Goal: Task Accomplishment & Management: Manage account settings

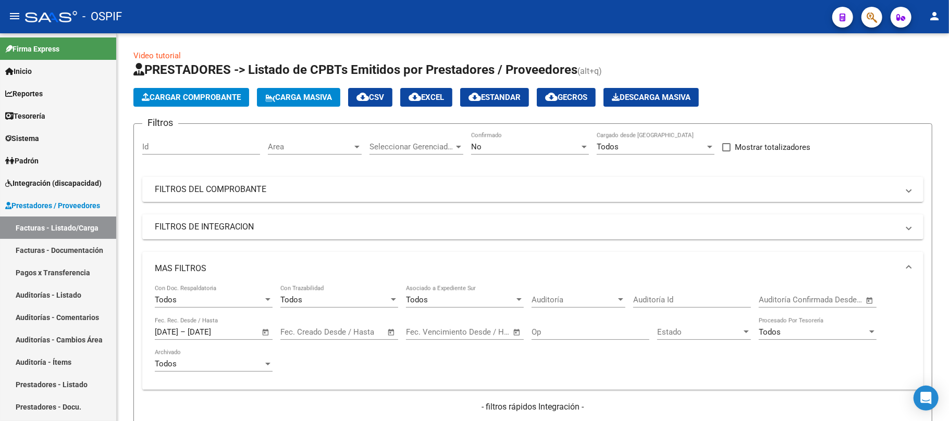
scroll to position [439, 0]
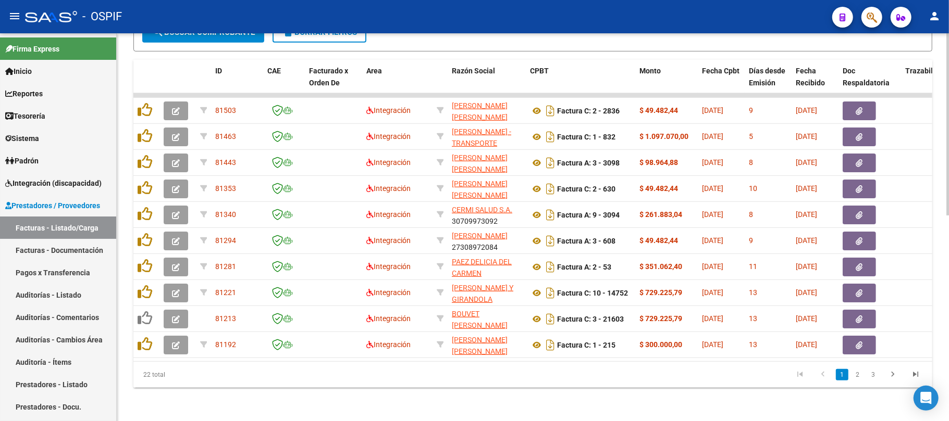
click at [257, 396] on div "Video tutorial PRESTADORES -> Listado de CPBTs Emitidos por Prestadores / Prove…" at bounding box center [533, 13] width 832 height 817
click at [416, 380] on datatable-pager "1 2 3" at bounding box center [611, 375] width 630 height 18
click at [557, 404] on div "Video tutorial PRESTADORES -> Listado de CPBTs Emitidos por Prestadores / Prove…" at bounding box center [533, 13] width 832 height 817
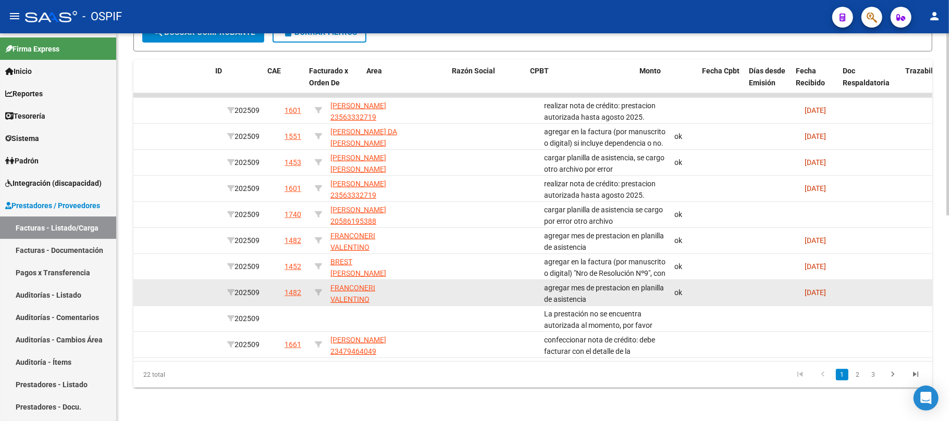
scroll to position [0, 0]
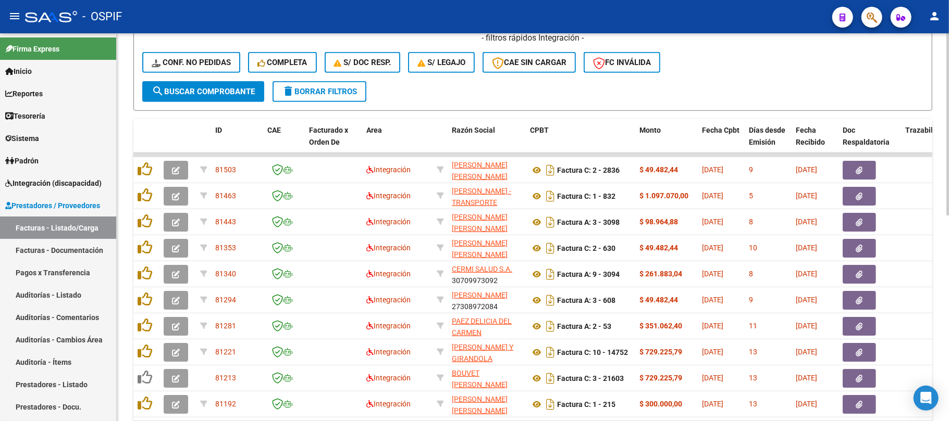
click at [242, 98] on button "search Buscar Comprobante" at bounding box center [203, 91] width 122 height 21
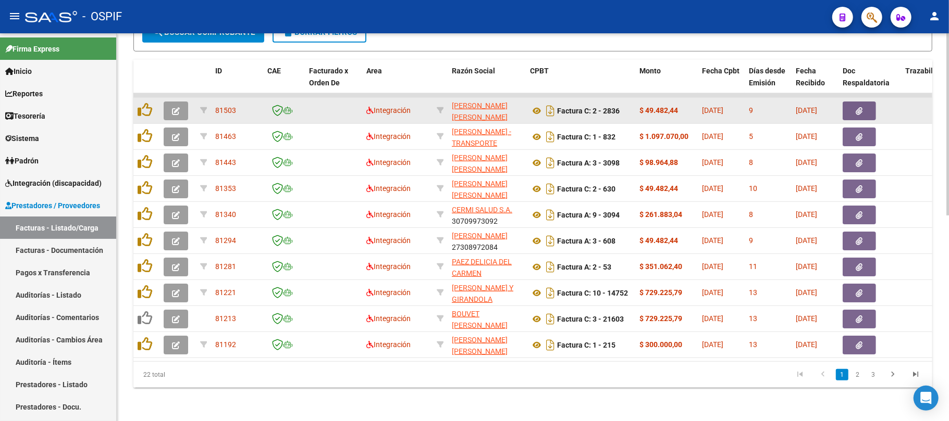
click at [175, 106] on span "button" at bounding box center [176, 110] width 8 height 9
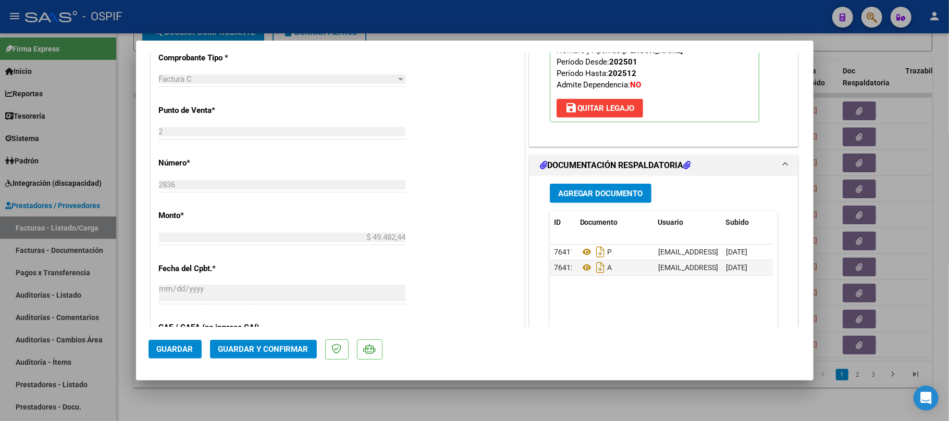
scroll to position [417, 0]
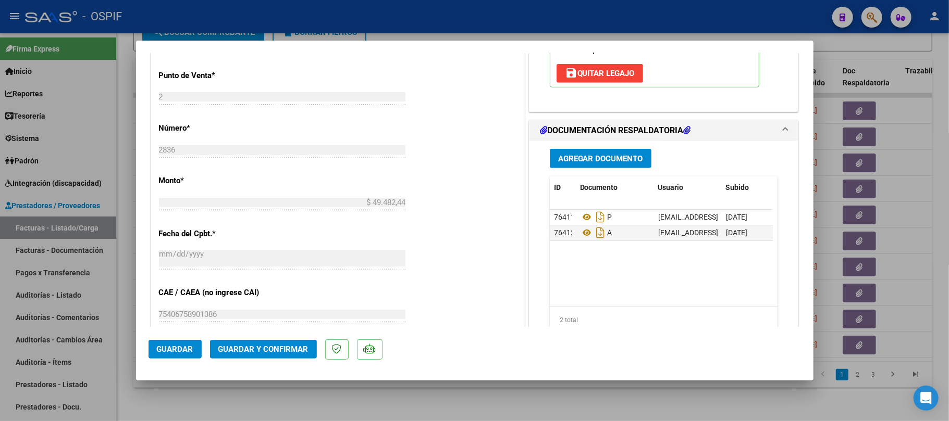
drag, startPoint x: 622, startPoint y: 398, endPoint x: 679, endPoint y: 345, distance: 78.2
click at [622, 399] on div at bounding box center [474, 210] width 949 height 421
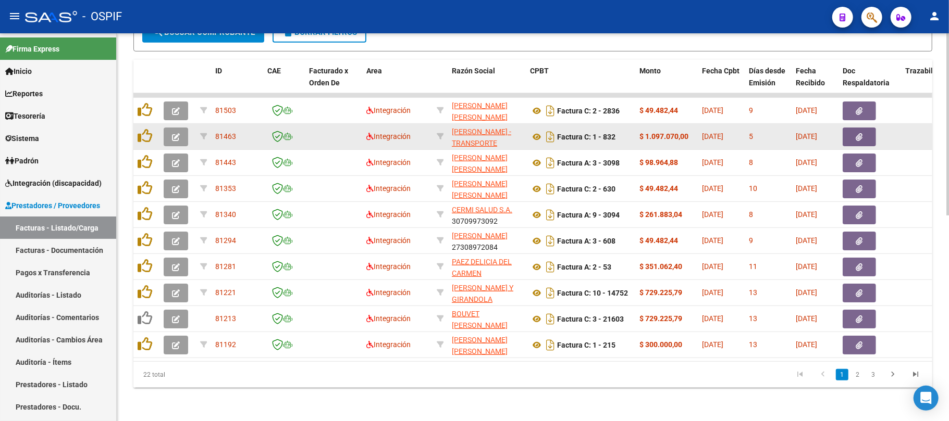
click at [173, 128] on button "button" at bounding box center [176, 137] width 24 height 19
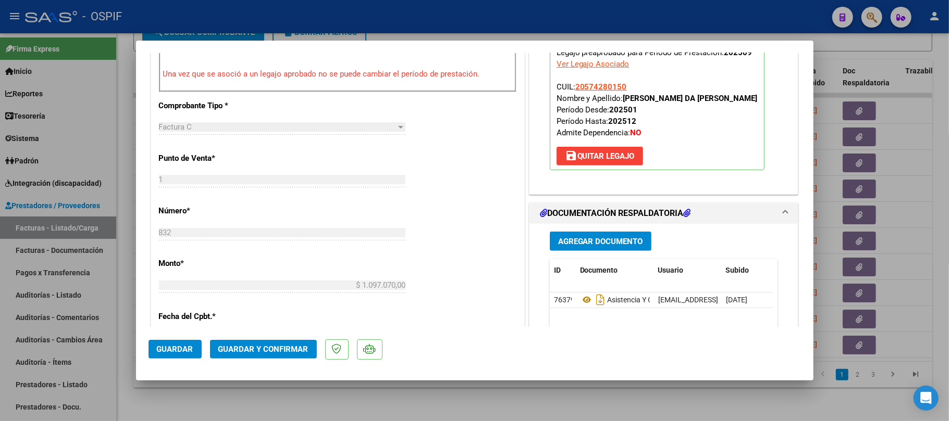
scroll to position [333, 0]
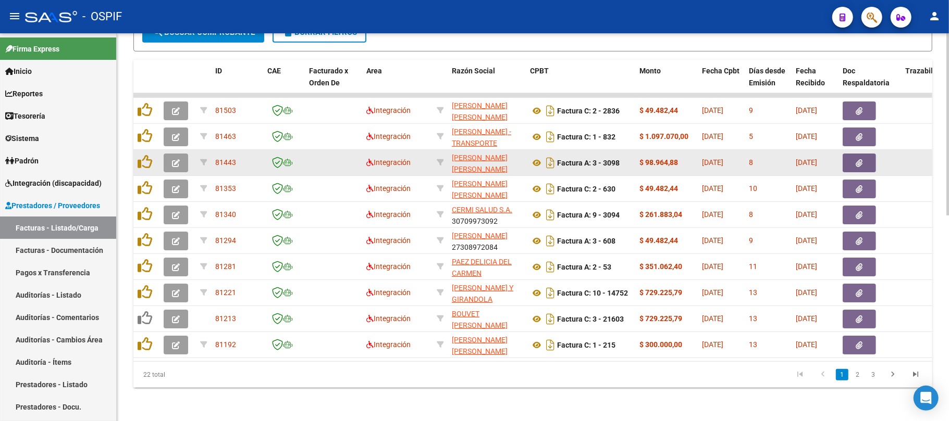
click at [178, 158] on span "button" at bounding box center [176, 162] width 8 height 9
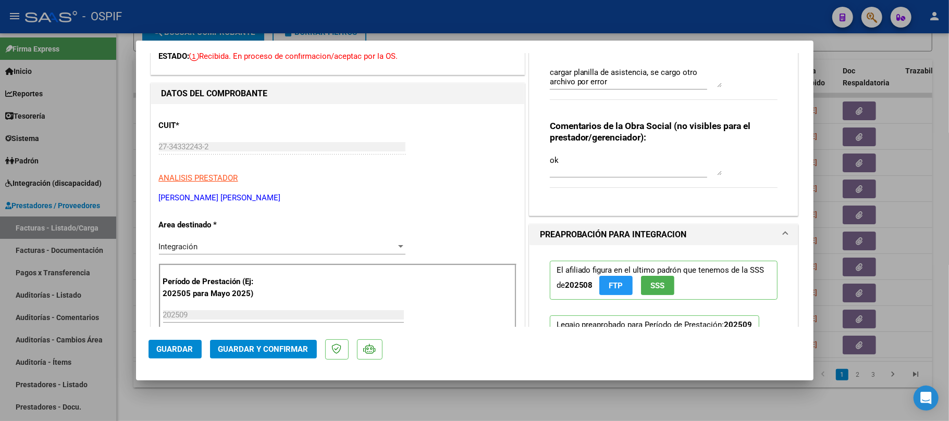
scroll to position [0, 0]
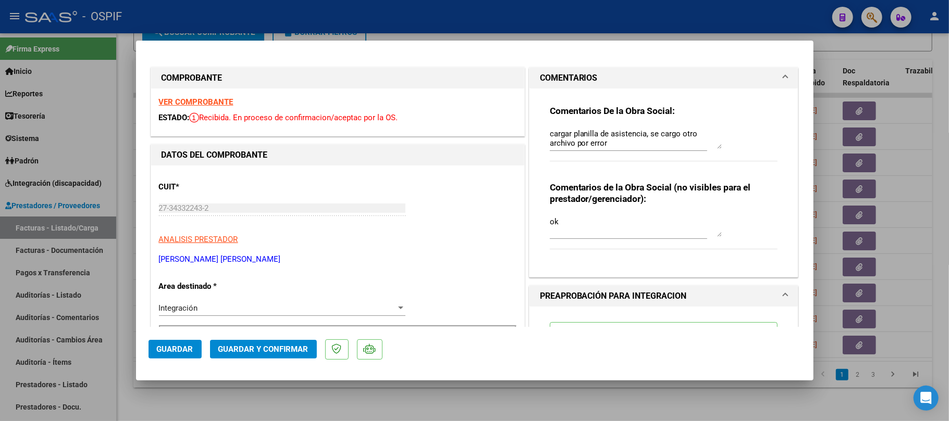
type input "$ 0,00"
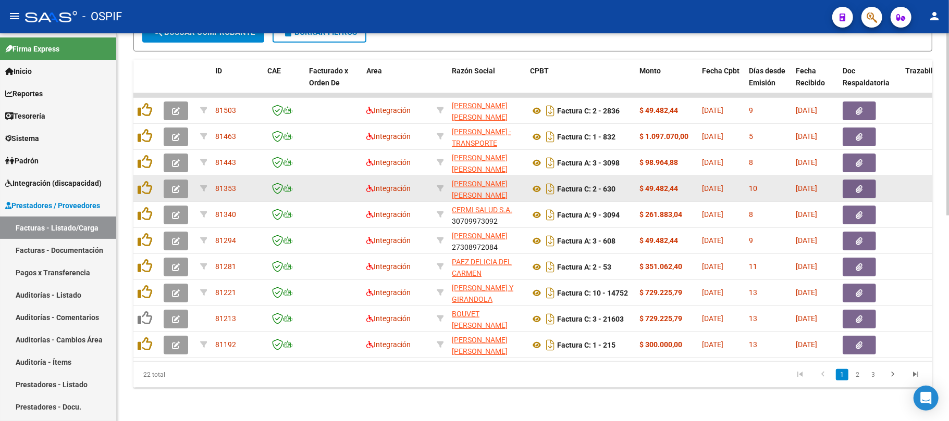
click at [176, 185] on icon "button" at bounding box center [176, 189] width 8 height 8
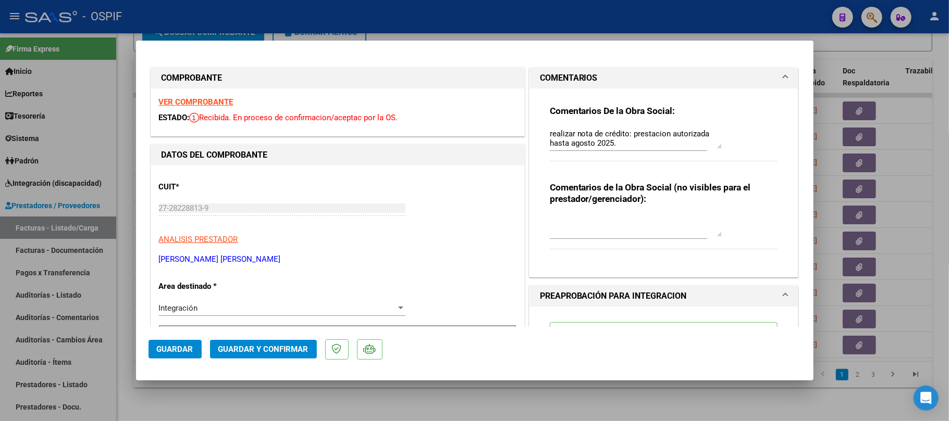
drag, startPoint x: 588, startPoint y: 390, endPoint x: 398, endPoint y: 304, distance: 208.2
click at [588, 391] on div at bounding box center [474, 210] width 949 height 421
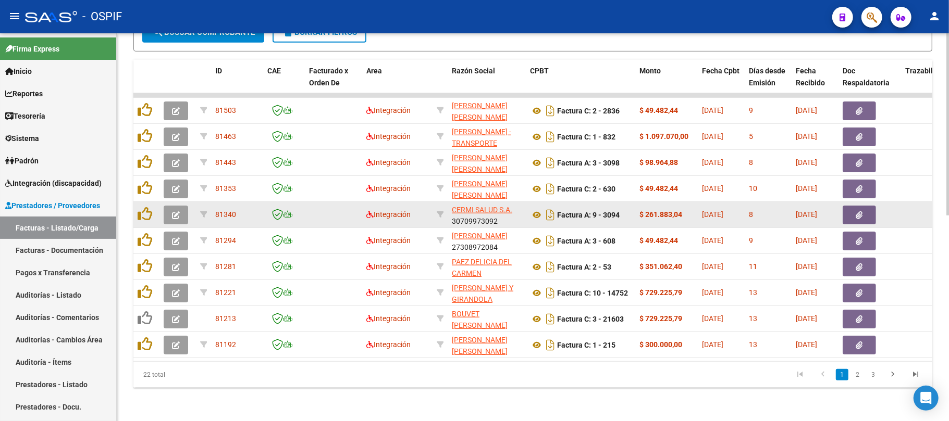
click at [175, 212] on icon "button" at bounding box center [176, 216] width 8 height 8
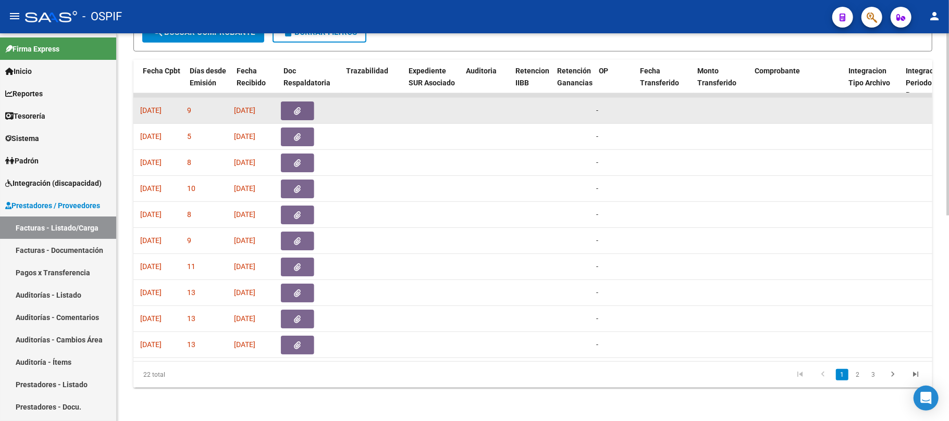
scroll to position [0, 559]
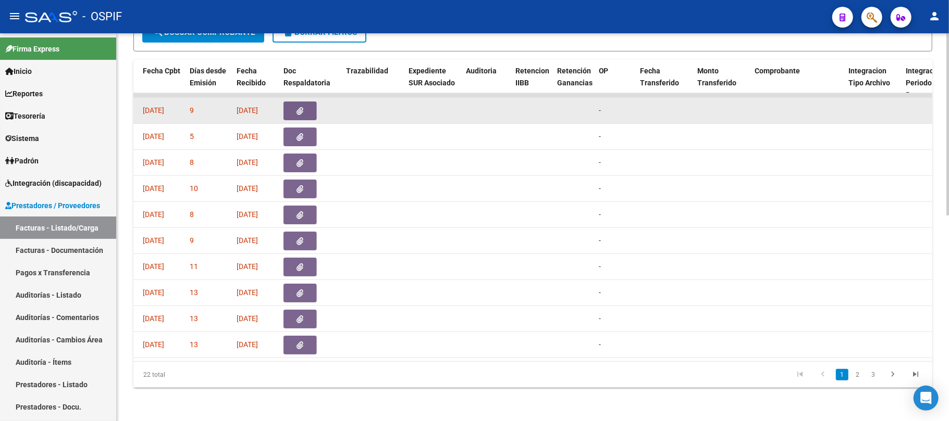
click at [308, 102] on button "button" at bounding box center [299, 111] width 33 height 19
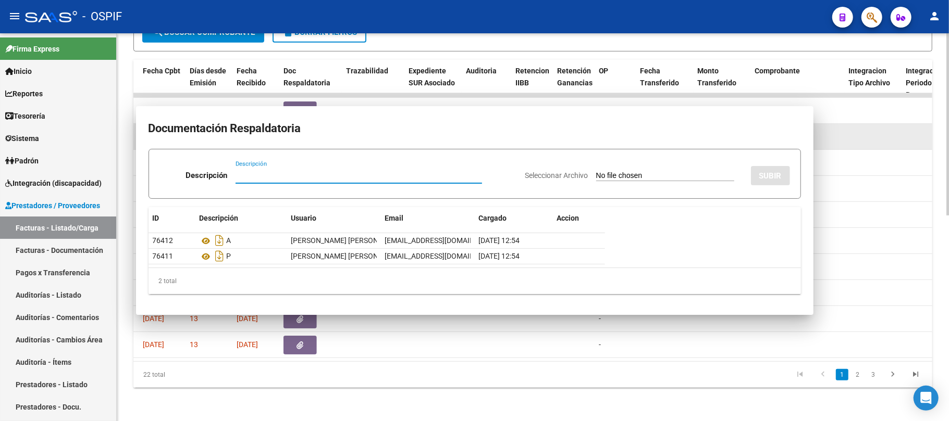
click at [297, 133] on icon "button" at bounding box center [300, 137] width 7 height 8
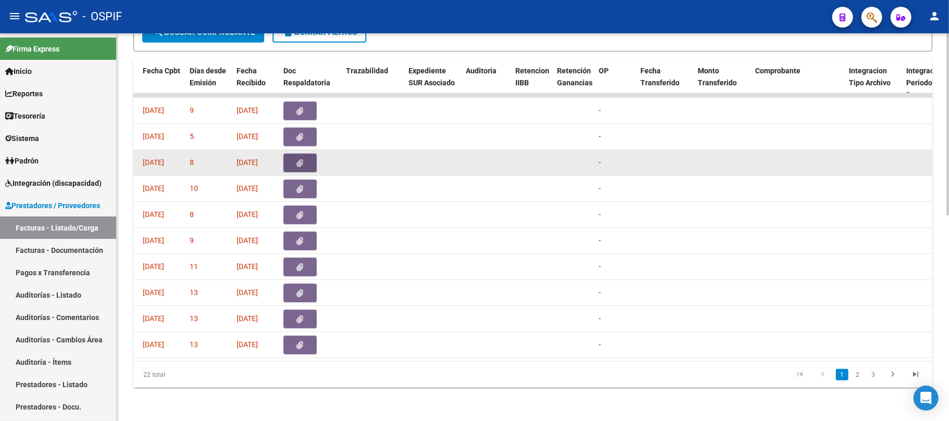
click at [299, 159] on icon "button" at bounding box center [300, 163] width 7 height 8
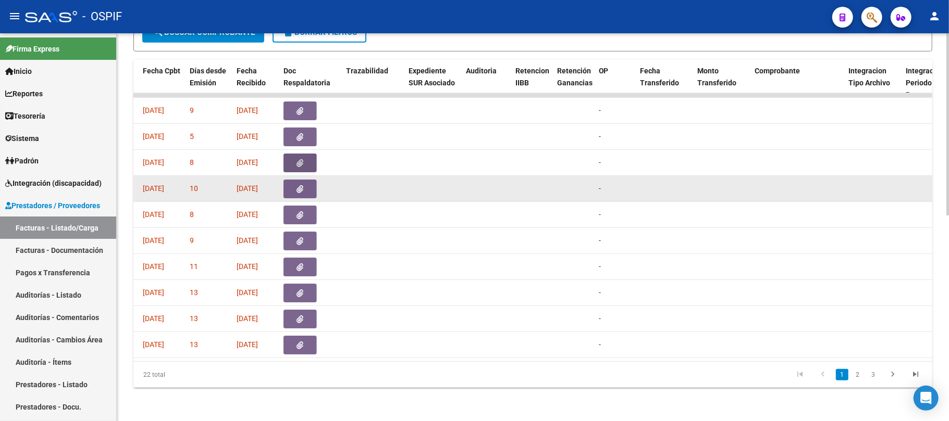
click at [305, 180] on button "button" at bounding box center [299, 189] width 33 height 19
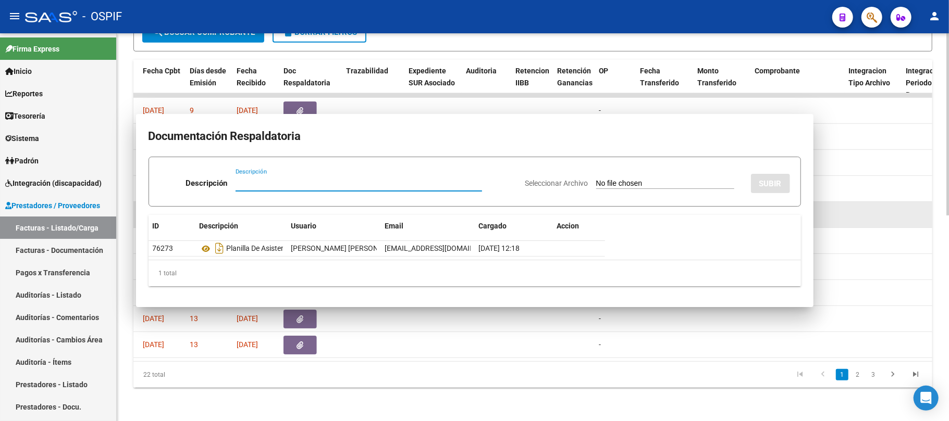
click at [311, 214] on datatable-body-cell at bounding box center [310, 215] width 63 height 26
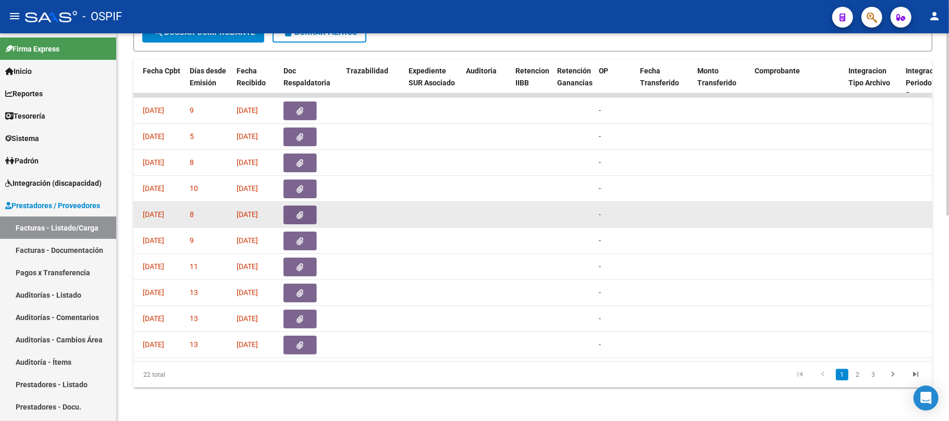
click at [308, 211] on button "button" at bounding box center [299, 215] width 33 height 19
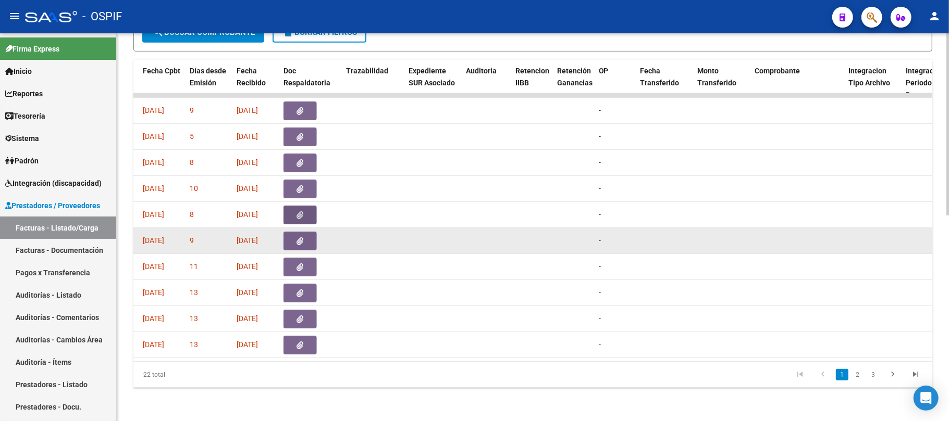
click at [305, 234] on button "button" at bounding box center [299, 241] width 33 height 19
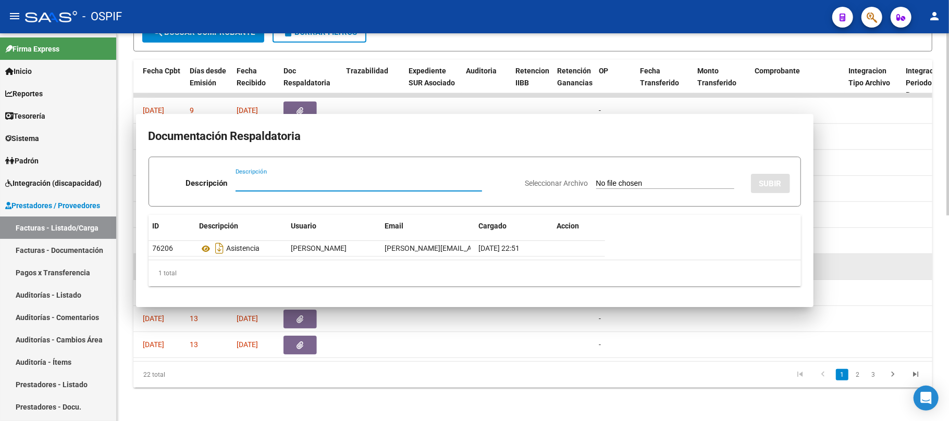
click at [301, 258] on button "button" at bounding box center [299, 267] width 33 height 19
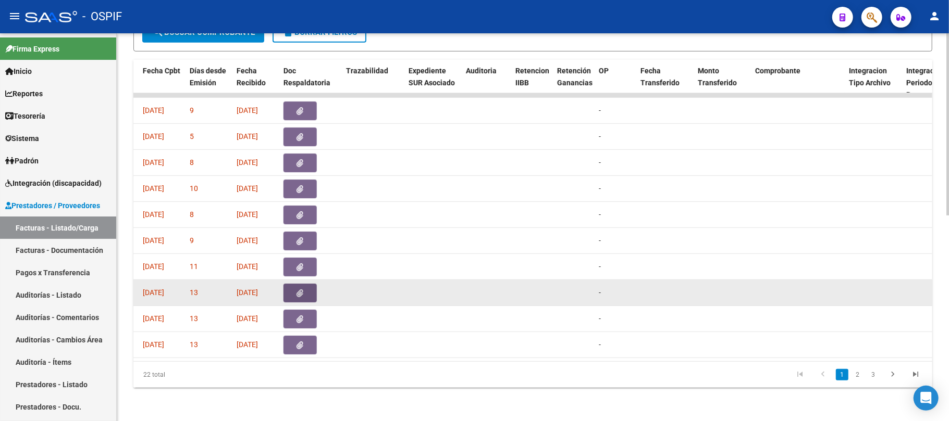
click at [306, 284] on button "button" at bounding box center [299, 293] width 33 height 19
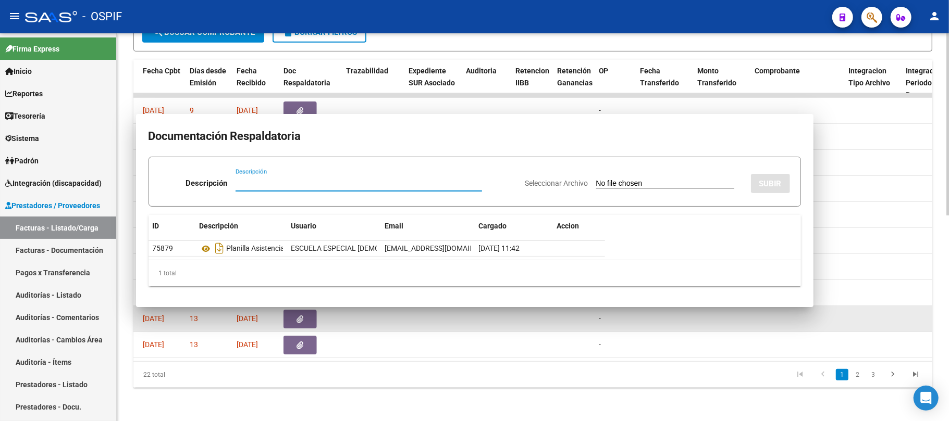
click at [311, 311] on button "button" at bounding box center [299, 319] width 33 height 19
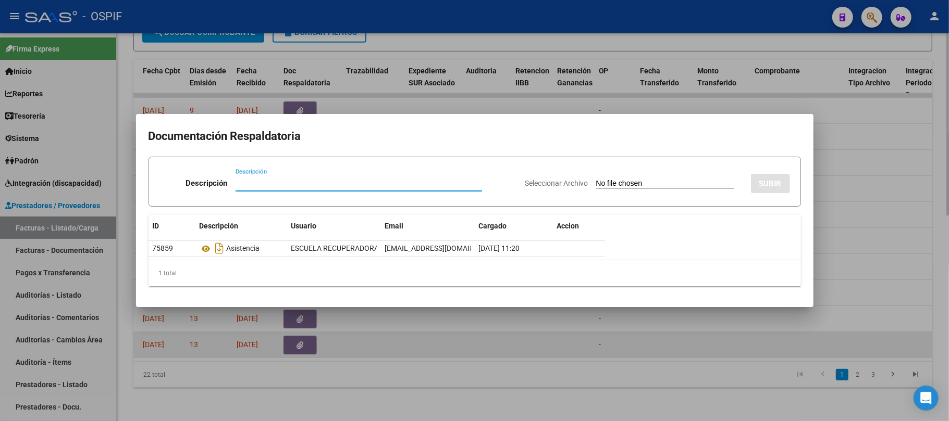
click at [302, 342] on icon "button" at bounding box center [300, 346] width 7 height 8
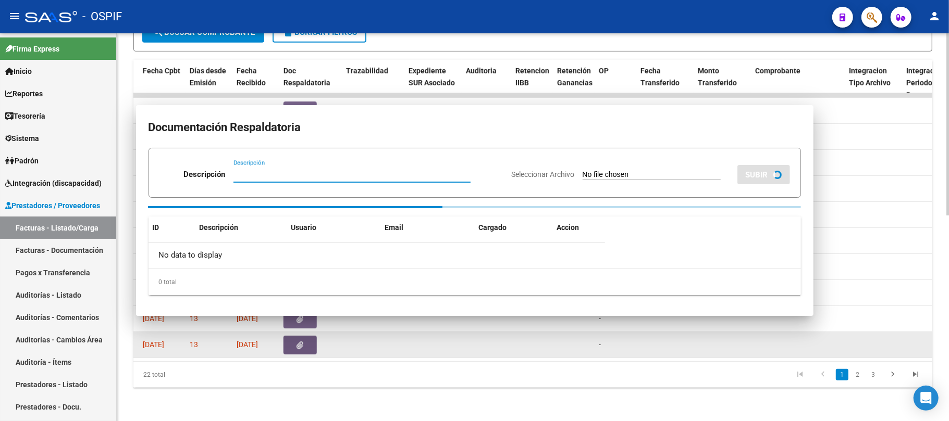
click at [305, 338] on button "button" at bounding box center [299, 345] width 33 height 19
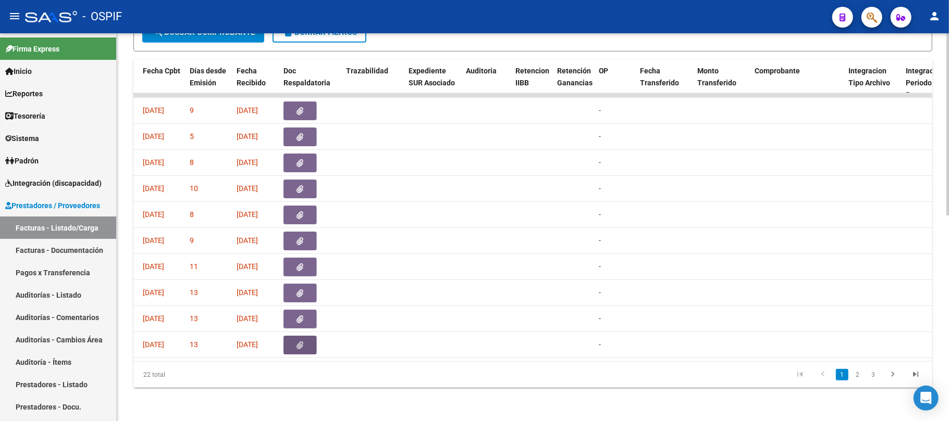
click at [864, 376] on li "2" at bounding box center [858, 375] width 16 height 18
click at [862, 376] on link "2" at bounding box center [857, 374] width 13 height 11
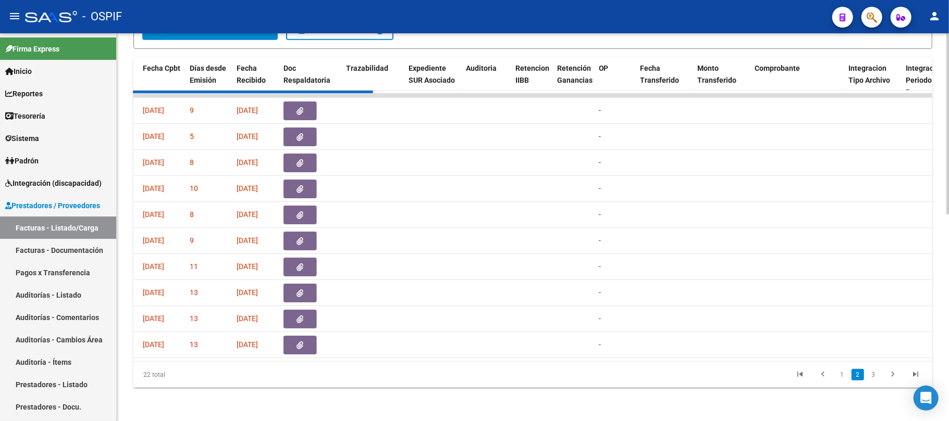
click at [513, 377] on datatable-pager "1 2 3" at bounding box center [611, 375] width 630 height 18
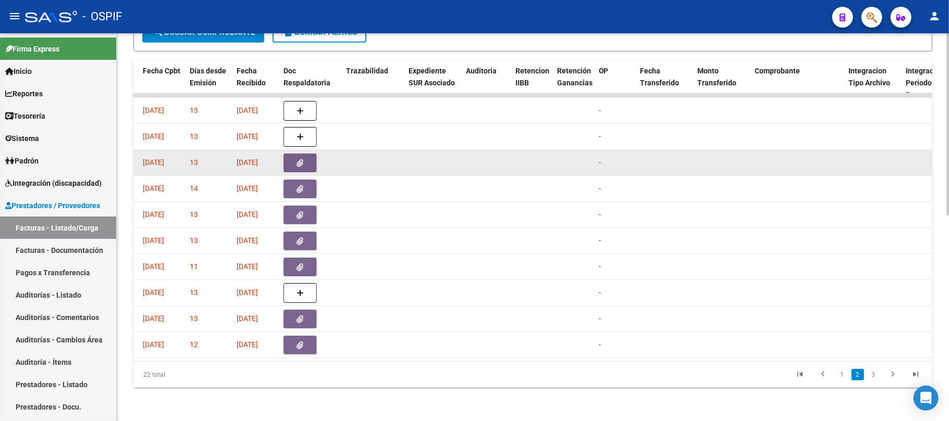
click at [313, 155] on button "button" at bounding box center [299, 163] width 33 height 19
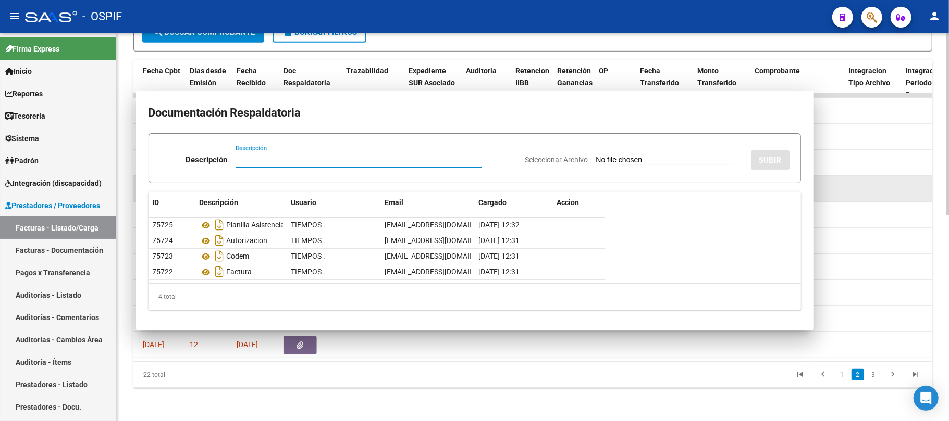
click at [300, 180] on button "button" at bounding box center [299, 189] width 33 height 19
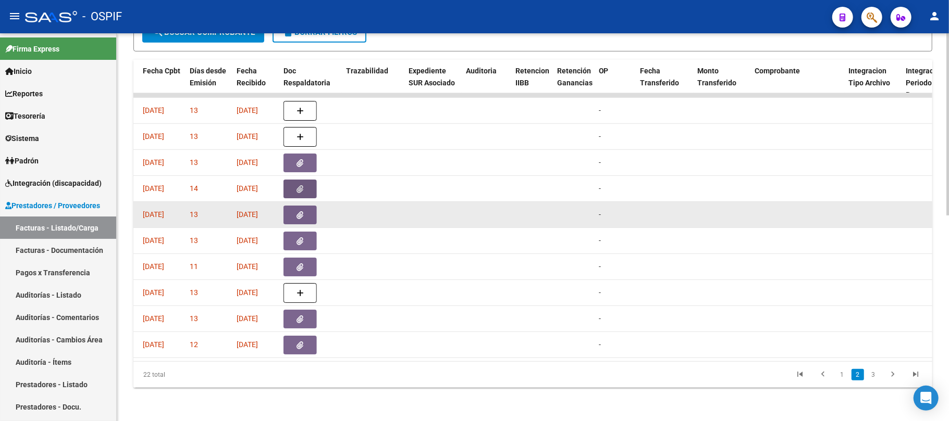
click at [300, 206] on button "button" at bounding box center [299, 215] width 33 height 19
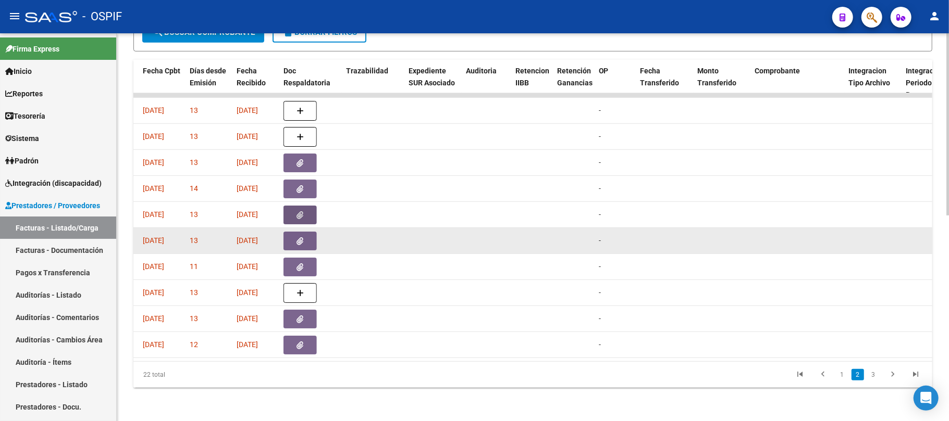
click at [303, 238] on icon "button" at bounding box center [300, 242] width 7 height 8
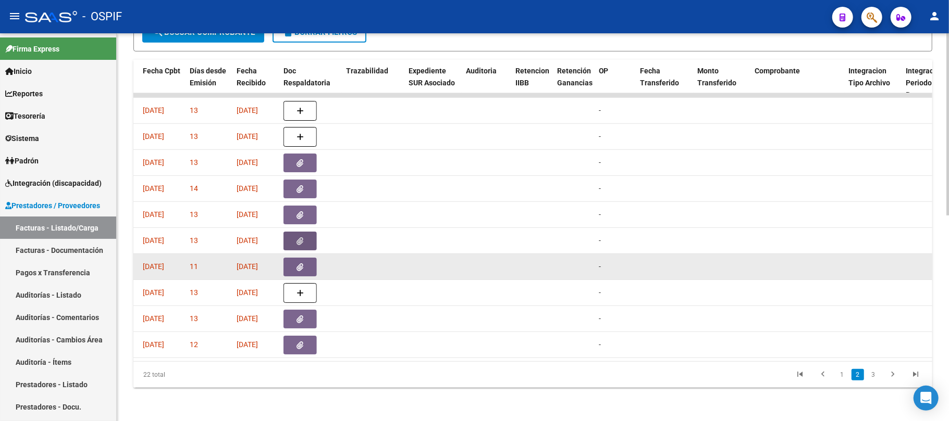
click at [311, 258] on button "button" at bounding box center [299, 267] width 33 height 19
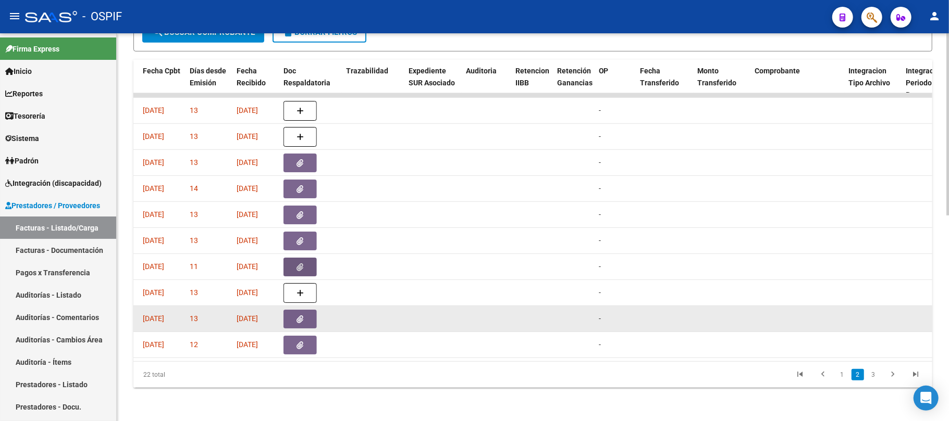
click at [311, 310] on button "button" at bounding box center [299, 319] width 33 height 19
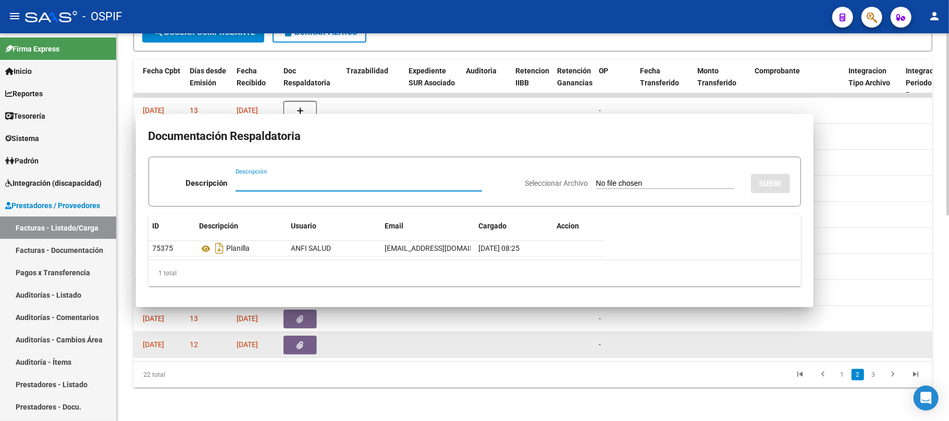
click at [305, 338] on button "button" at bounding box center [299, 345] width 33 height 19
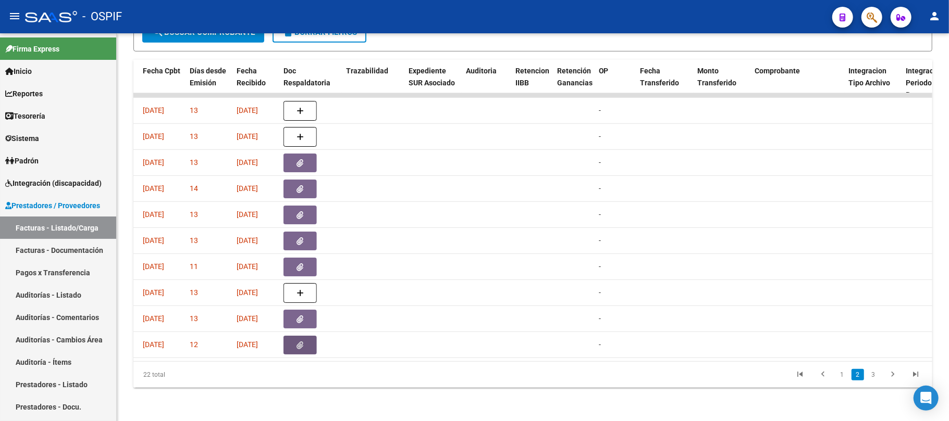
click at [872, 382] on li "3" at bounding box center [873, 375] width 16 height 18
click at [874, 372] on link "3" at bounding box center [873, 374] width 13 height 11
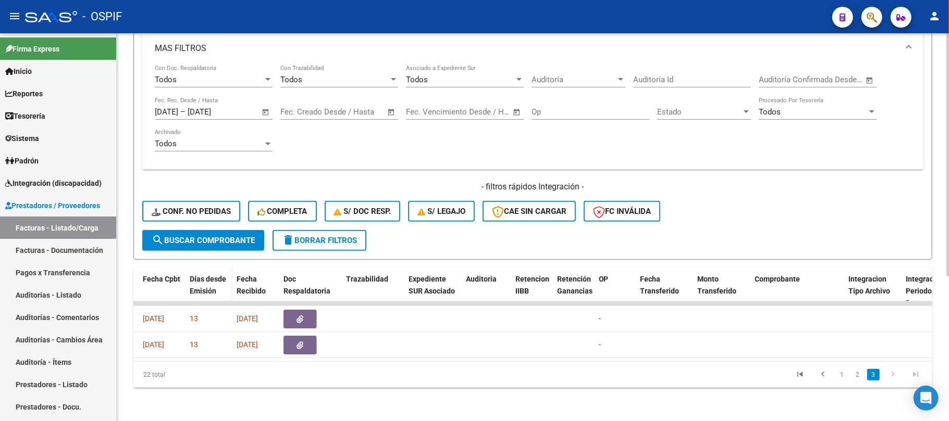
scroll to position [230, 0]
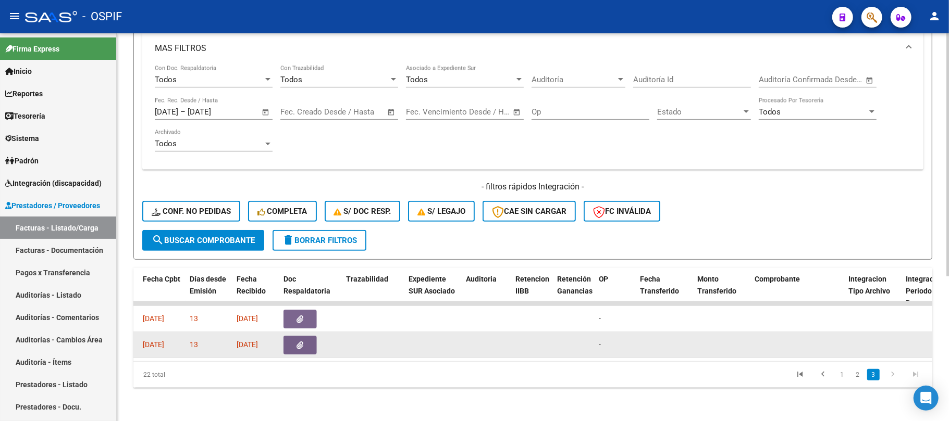
click at [301, 332] on datatable-body-cell at bounding box center [310, 345] width 63 height 26
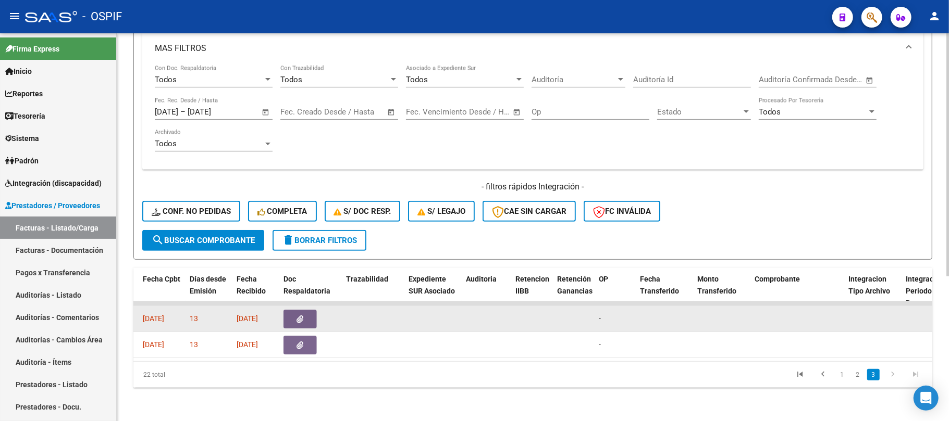
click at [302, 316] on icon "button" at bounding box center [300, 320] width 7 height 8
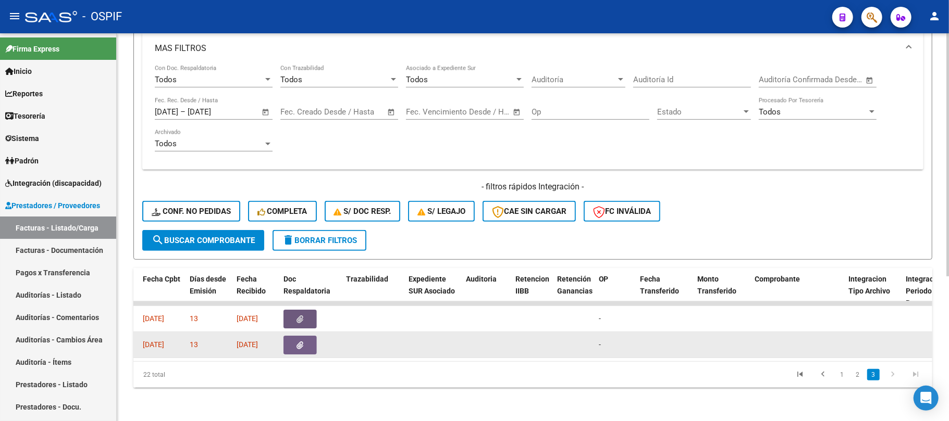
click at [313, 336] on button "button" at bounding box center [299, 345] width 33 height 19
click at [302, 332] on datatable-body-cell at bounding box center [310, 345] width 63 height 26
click at [297, 342] on icon "button" at bounding box center [300, 346] width 7 height 8
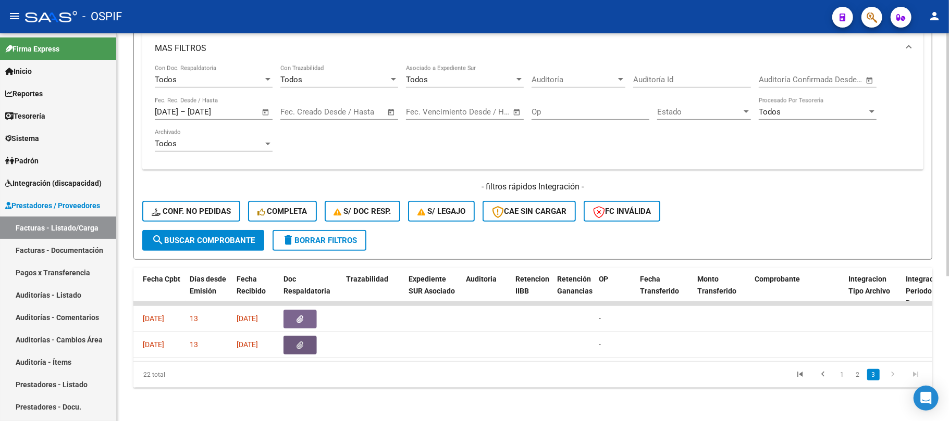
click at [434, 365] on div "22 total 1 2 3" at bounding box center [532, 375] width 799 height 26
click at [336, 236] on span "delete Borrar Filtros" at bounding box center [319, 240] width 75 height 9
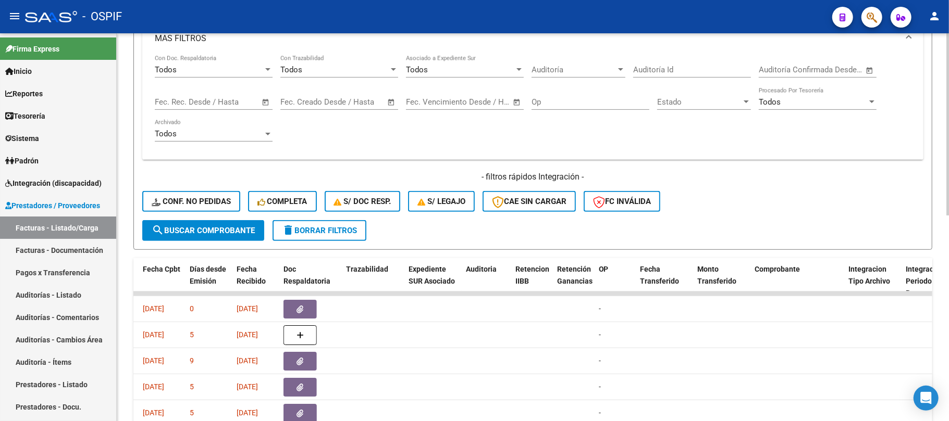
click at [336, 235] on button "delete Borrar Filtros" at bounding box center [319, 230] width 94 height 21
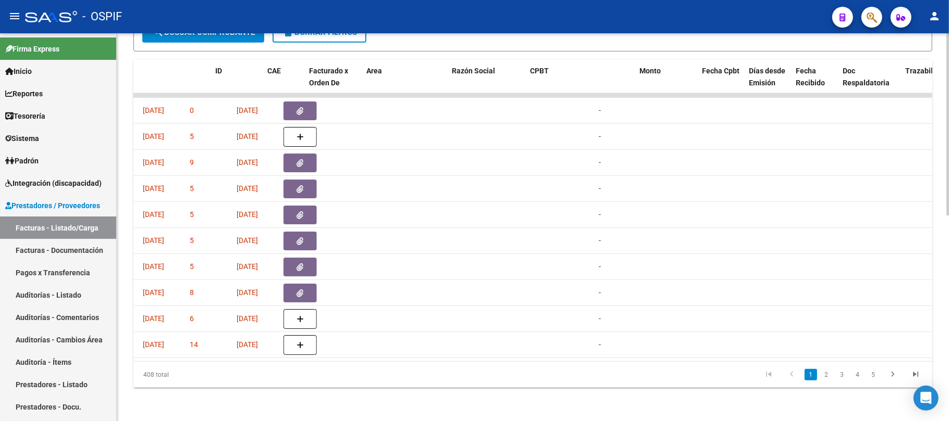
scroll to position [0, 0]
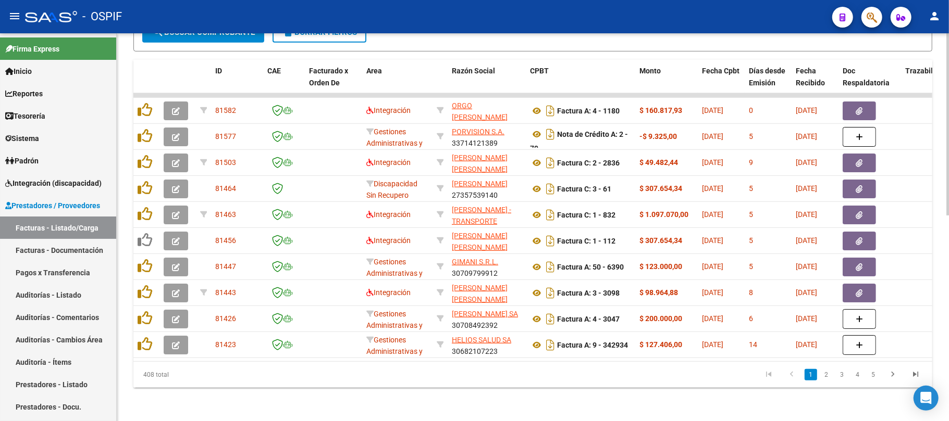
click at [196, 378] on div "408 total" at bounding box center [212, 375] width 158 height 26
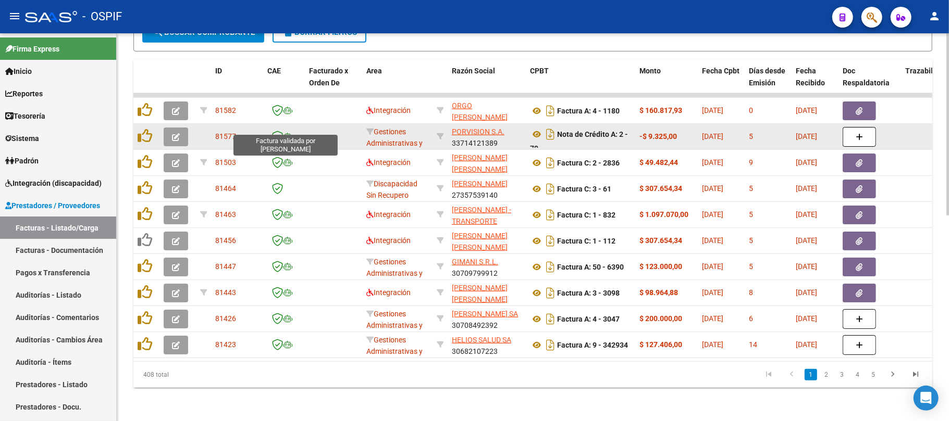
click at [169, 128] on button "button" at bounding box center [176, 137] width 24 height 19
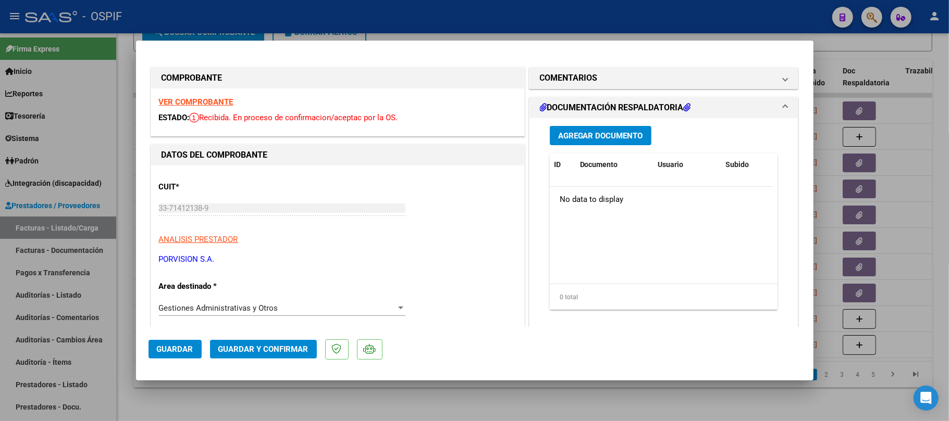
click at [289, 350] on span "Guardar y Confirmar" at bounding box center [263, 349] width 90 height 9
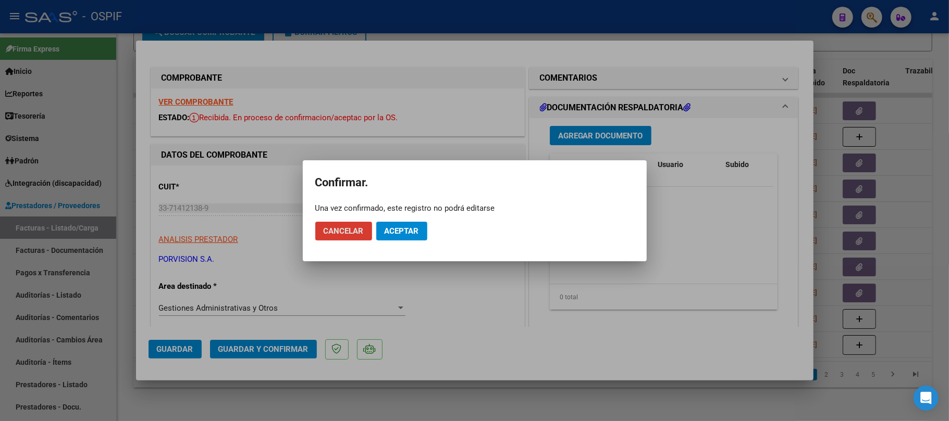
click at [413, 230] on span "Aceptar" at bounding box center [401, 231] width 34 height 9
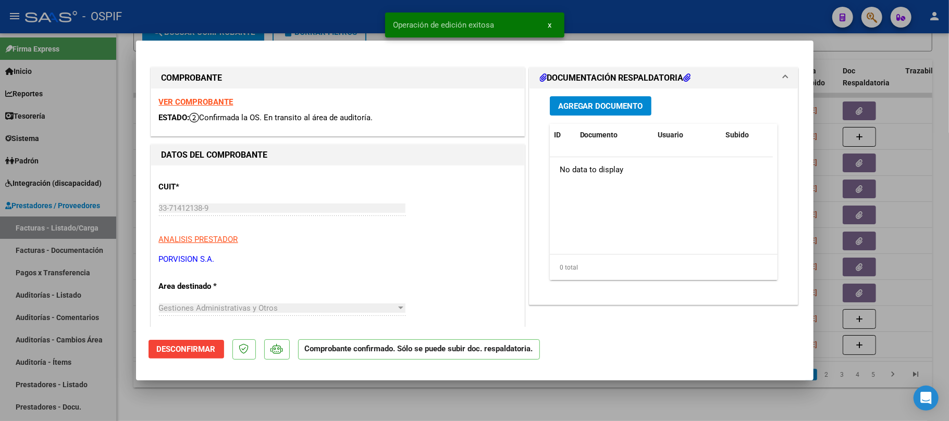
click at [483, 409] on div at bounding box center [474, 210] width 949 height 421
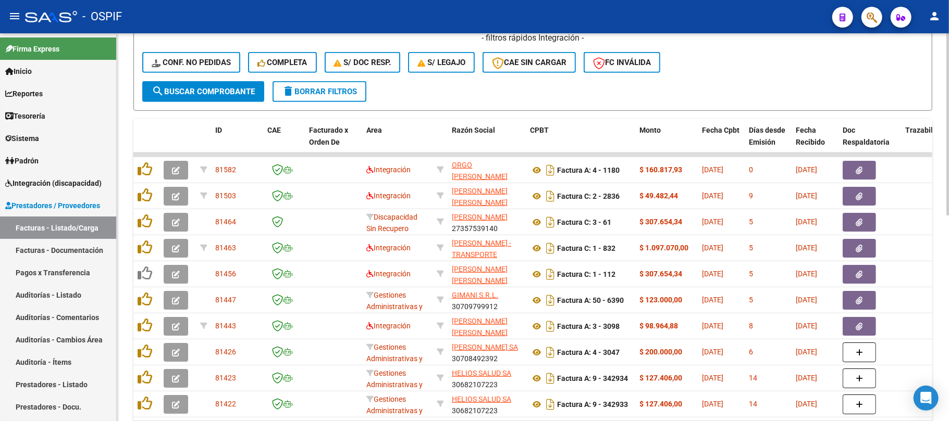
click at [332, 96] on button "delete Borrar Filtros" at bounding box center [319, 91] width 94 height 21
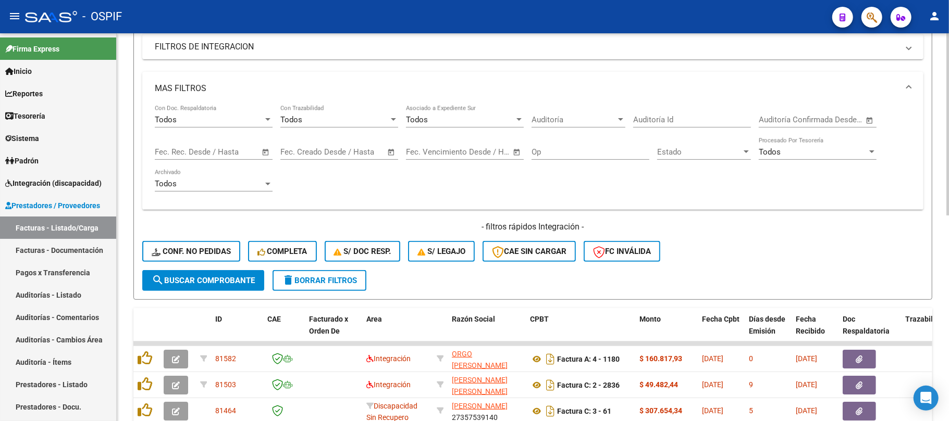
scroll to position [161, 0]
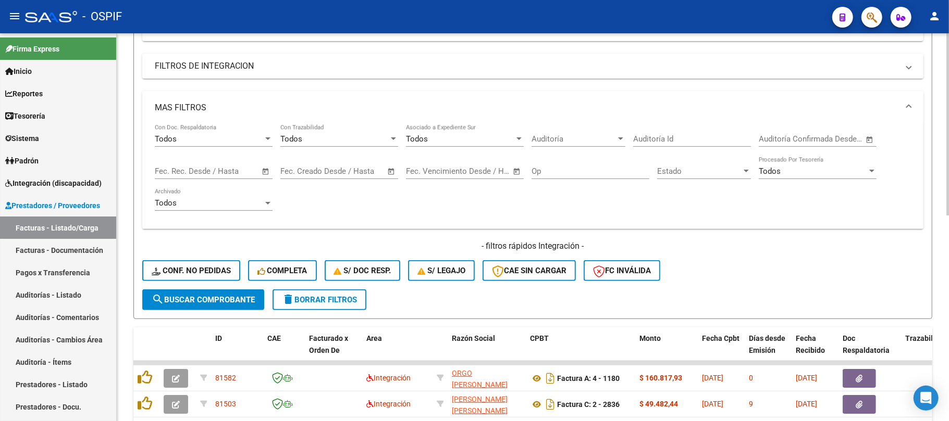
click at [234, 113] on mat-panel-title "MAS FILTROS" at bounding box center [526, 107] width 743 height 11
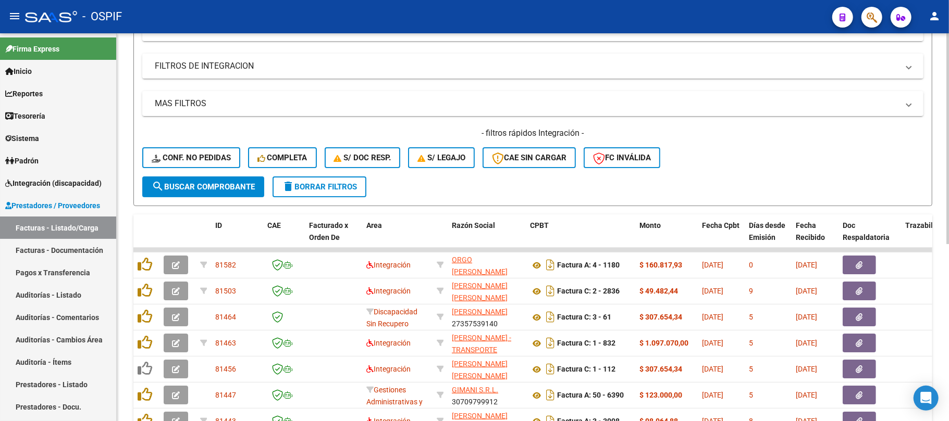
scroll to position [0, 0]
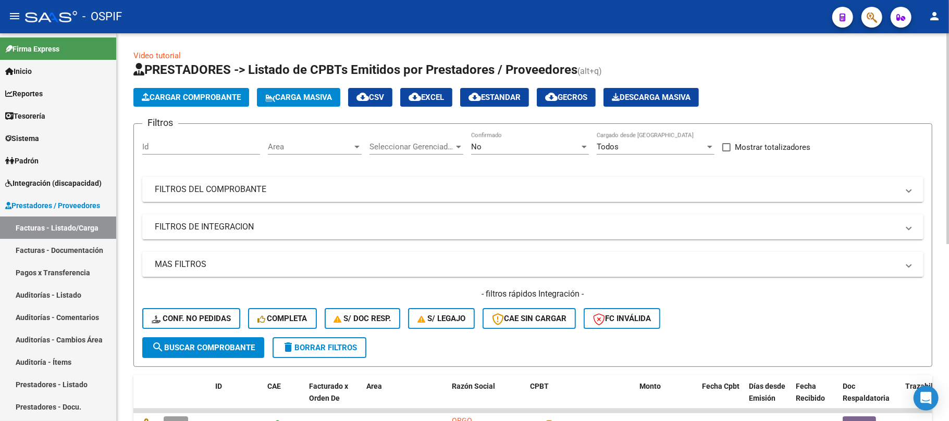
click at [327, 145] on span "Area" at bounding box center [310, 146] width 84 height 9
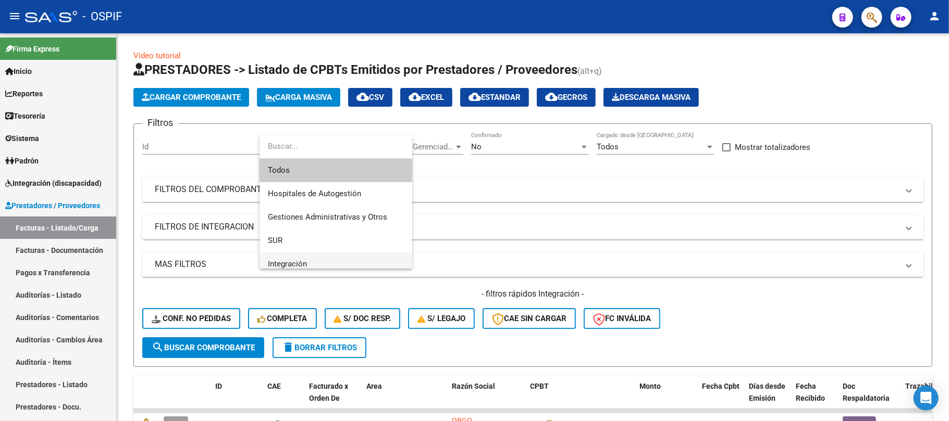
click at [316, 258] on span "Integración" at bounding box center [336, 264] width 136 height 23
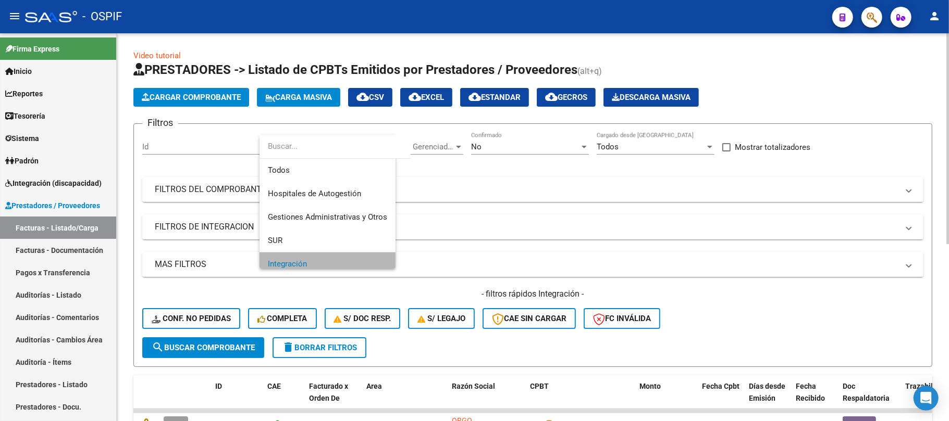
scroll to position [7, 0]
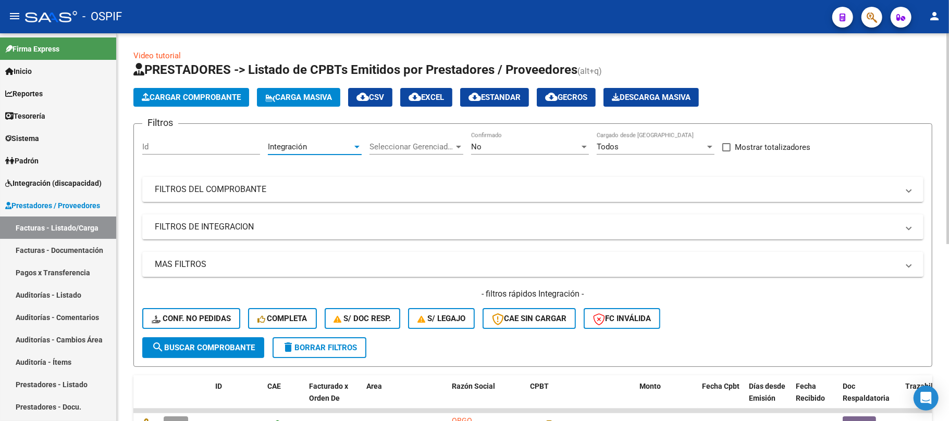
click at [215, 349] on span "search Buscar Comprobante" at bounding box center [203, 347] width 103 height 9
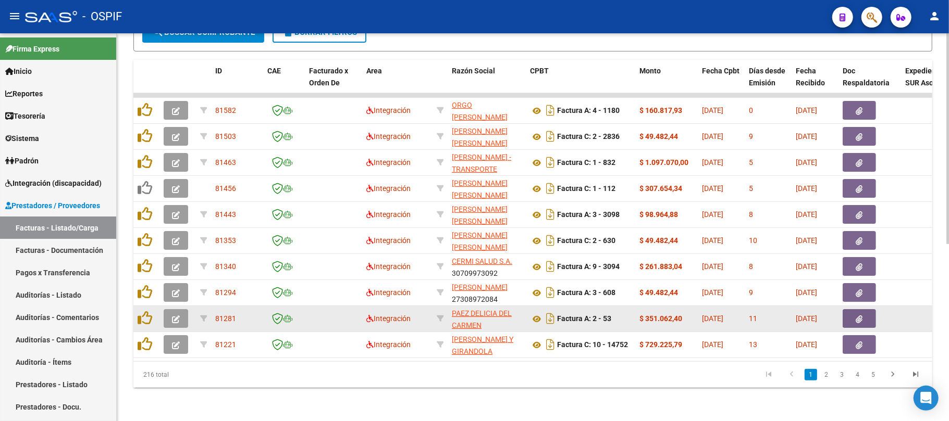
scroll to position [325, 0]
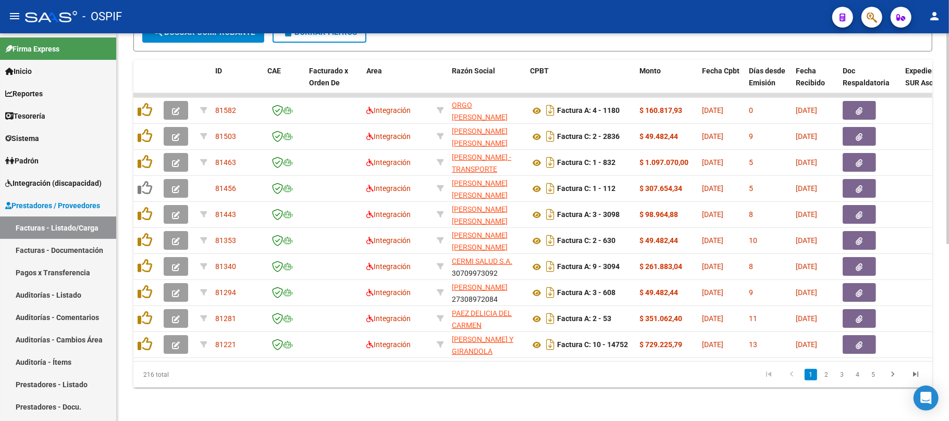
click at [224, 393] on div "Video tutorial PRESTADORES -> Listado de CPBTs Emitidos por Prestadores / Prove…" at bounding box center [533, 70] width 832 height 704
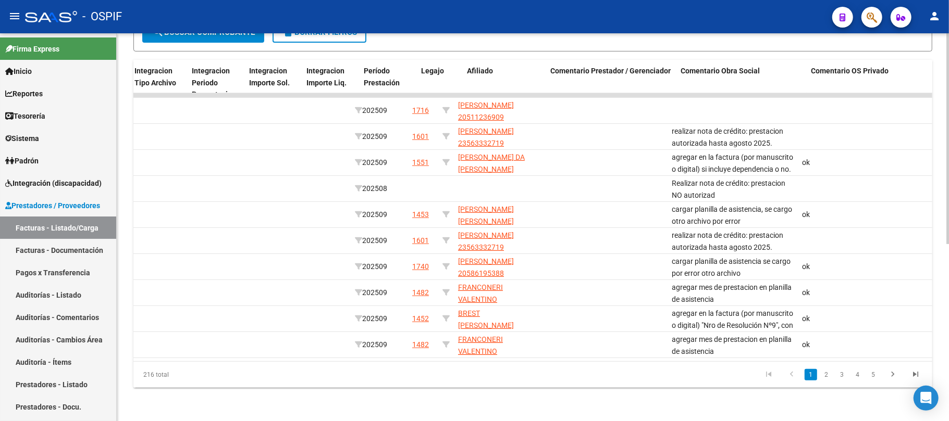
scroll to position [0, 0]
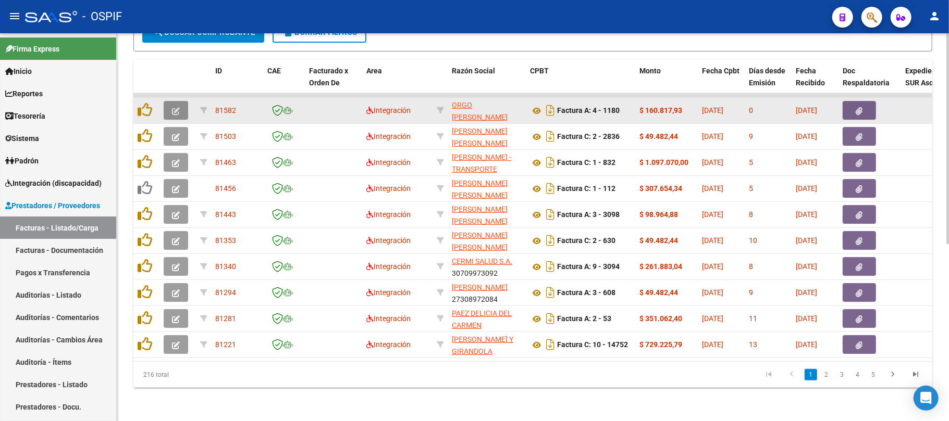
click at [183, 101] on button "button" at bounding box center [176, 110] width 24 height 19
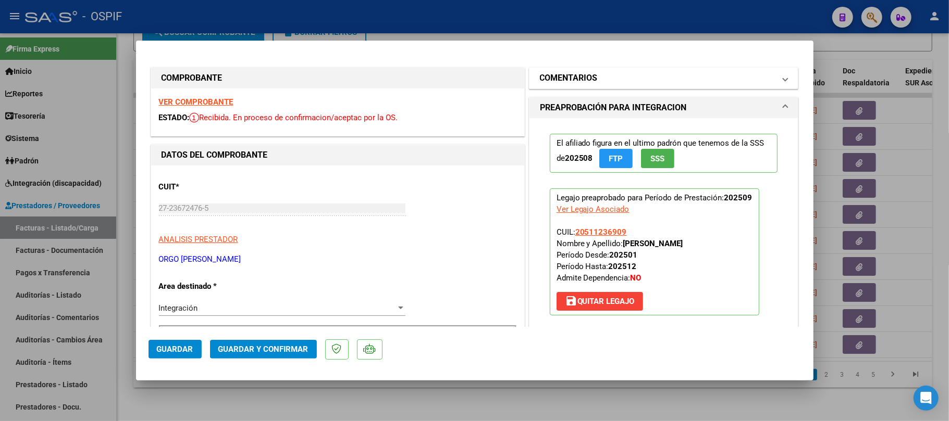
click at [594, 76] on mat-panel-title "COMENTARIOS" at bounding box center [657, 78] width 235 height 13
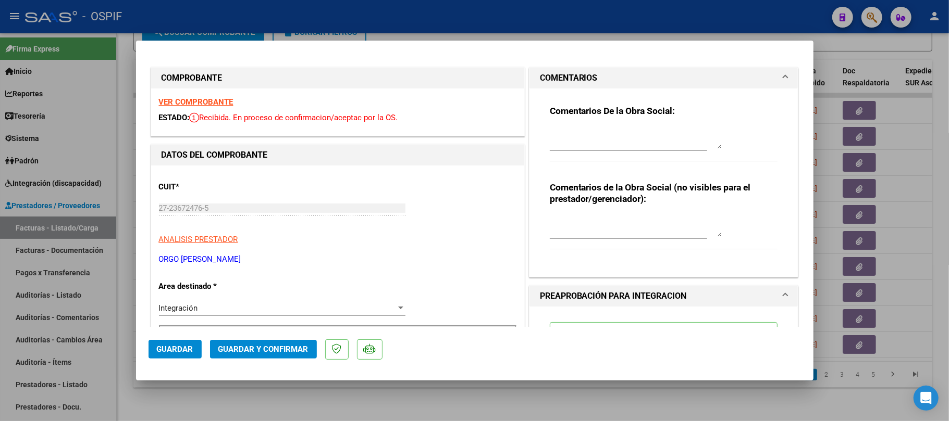
click at [655, 151] on div at bounding box center [636, 138] width 172 height 25
click at [655, 142] on textarea at bounding box center [636, 138] width 172 height 21
type textarea "realizar nota de crédito: prestacion autorizada hasta [DATE]."
click at [176, 356] on button "Guardar" at bounding box center [174, 349] width 53 height 19
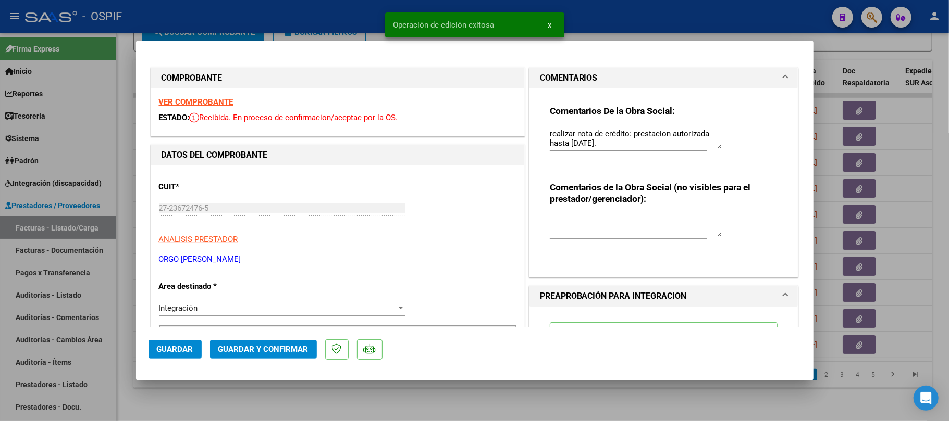
click at [351, 405] on div at bounding box center [474, 210] width 949 height 421
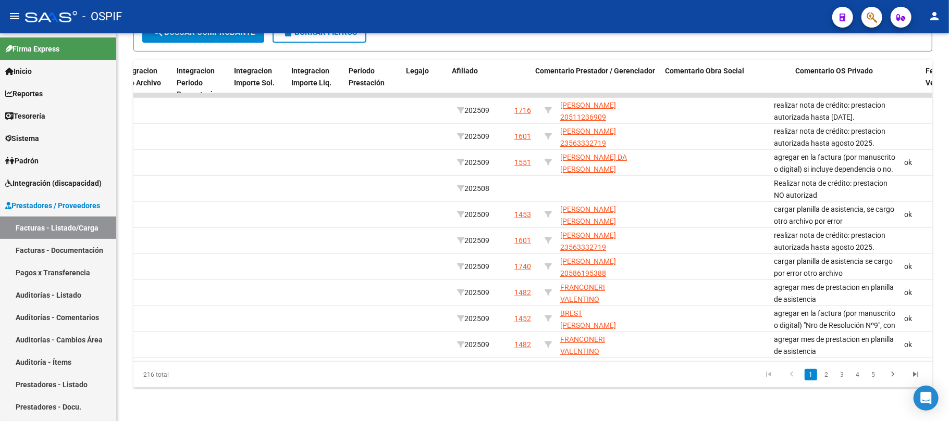
scroll to position [0, 1226]
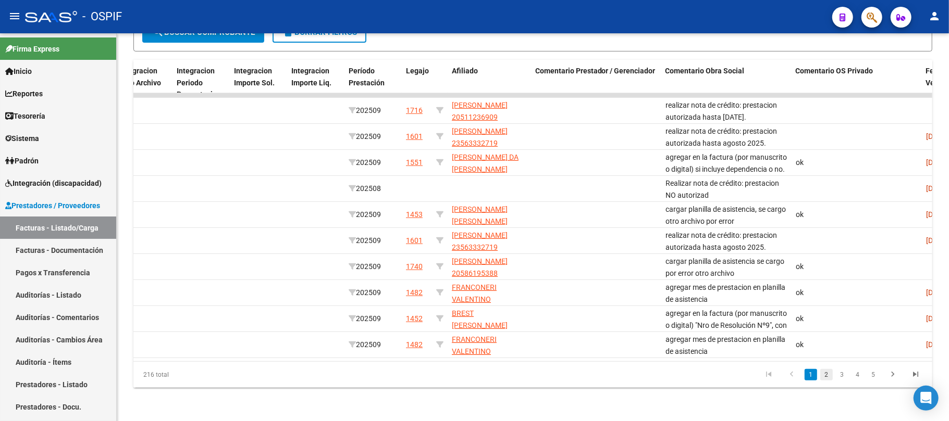
click at [830, 376] on link "2" at bounding box center [826, 374] width 13 height 11
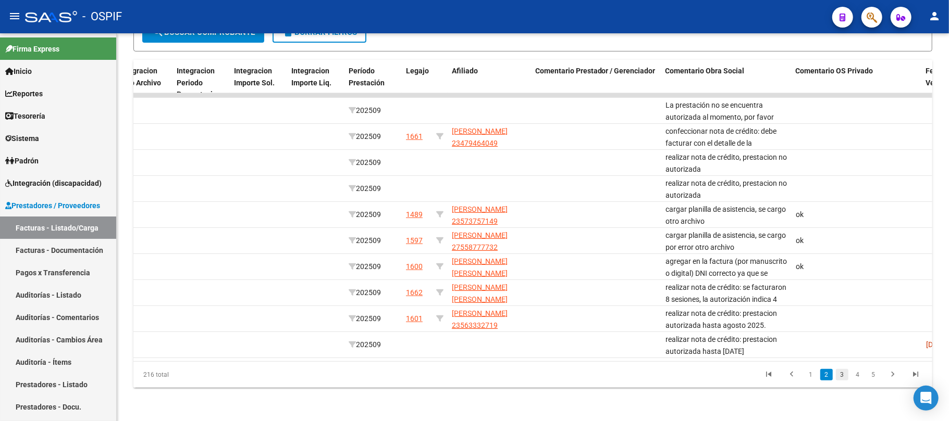
click at [845, 373] on link "3" at bounding box center [842, 374] width 13 height 11
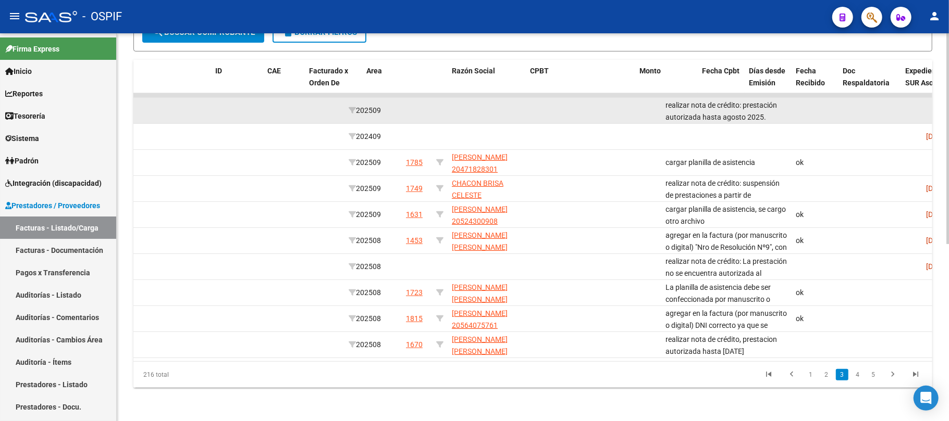
scroll to position [0, 0]
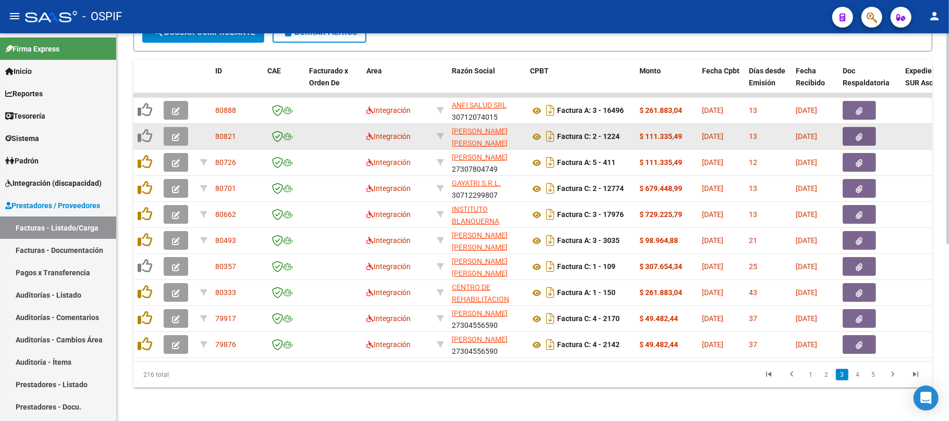
click at [182, 127] on button "button" at bounding box center [176, 136] width 24 height 19
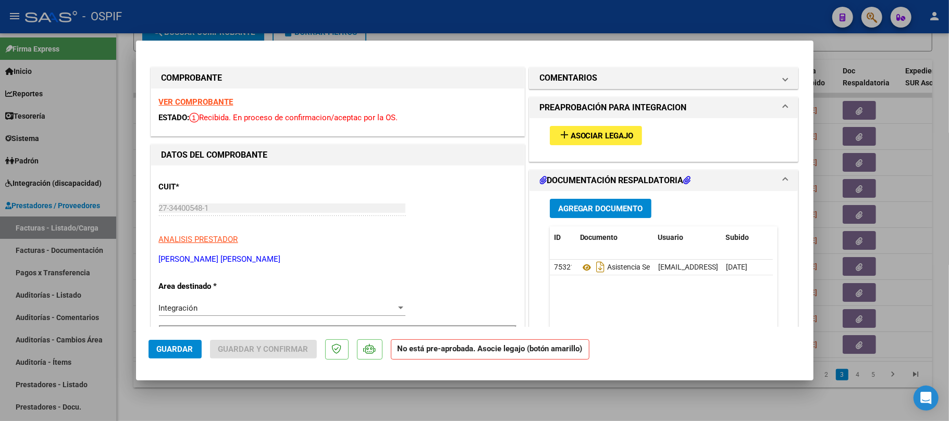
scroll to position [69, 0]
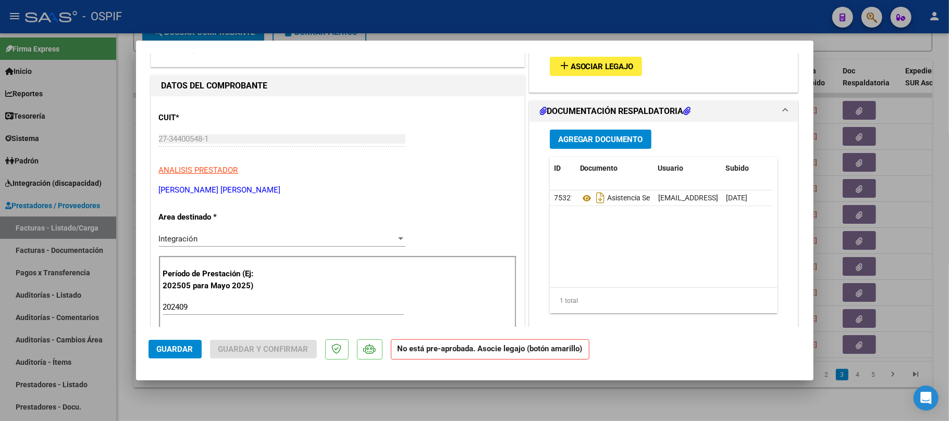
click at [183, 311] on input "202409" at bounding box center [283, 307] width 241 height 9
type input "202509"
click at [610, 70] on span "Asociar Legajo" at bounding box center [601, 66] width 63 height 9
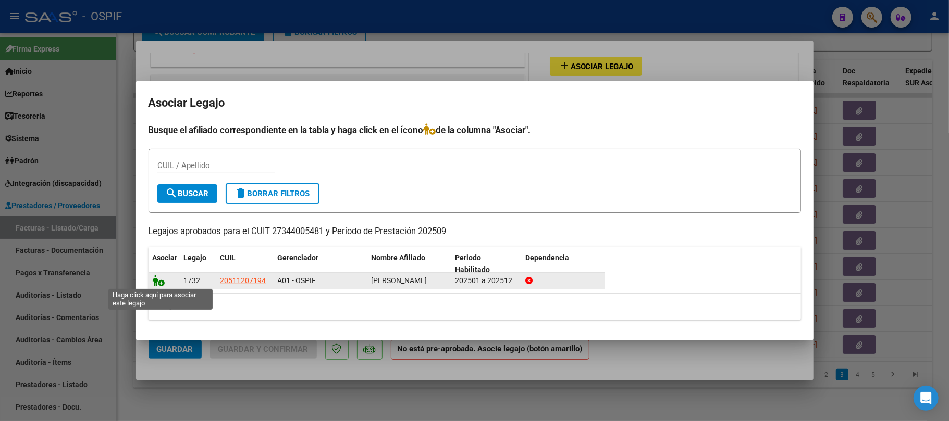
click at [157, 279] on icon at bounding box center [159, 280] width 13 height 11
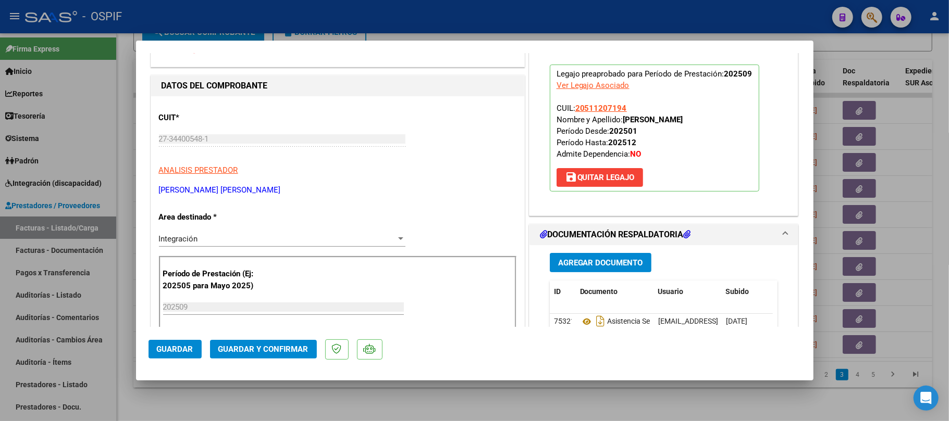
click at [276, 357] on button "Guardar y Confirmar" at bounding box center [263, 349] width 107 height 19
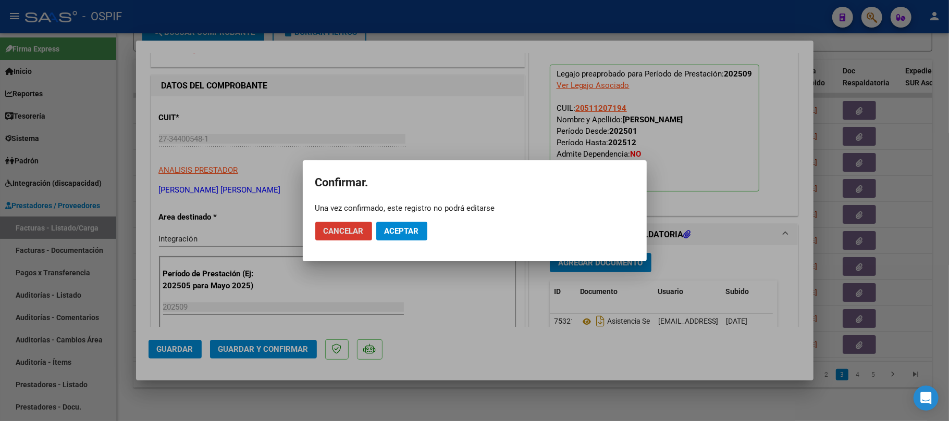
click at [397, 240] on button "Aceptar" at bounding box center [401, 231] width 51 height 19
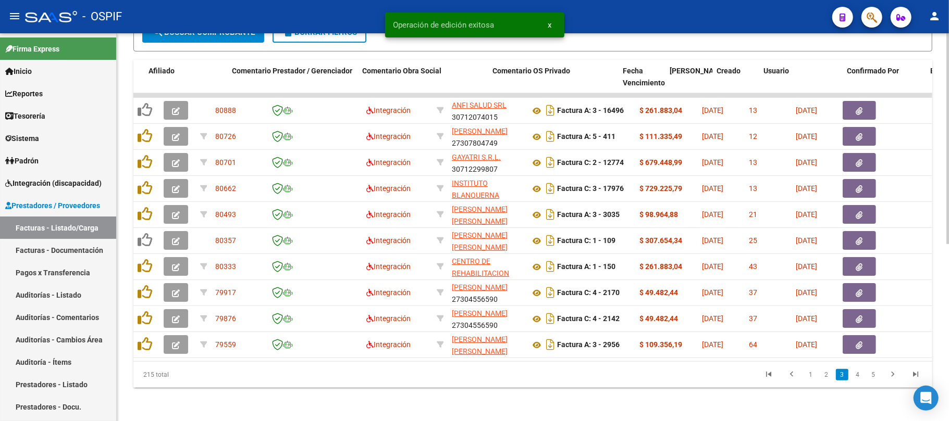
scroll to position [0, 1529]
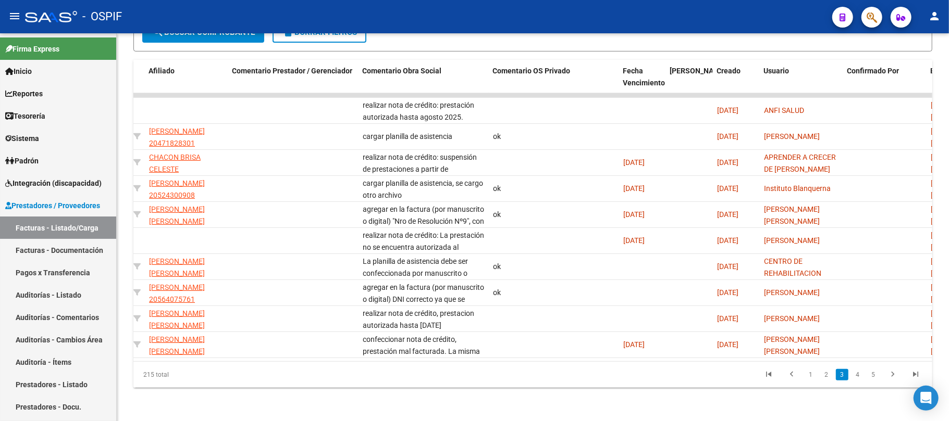
click at [859, 378] on link "4" at bounding box center [857, 374] width 13 height 11
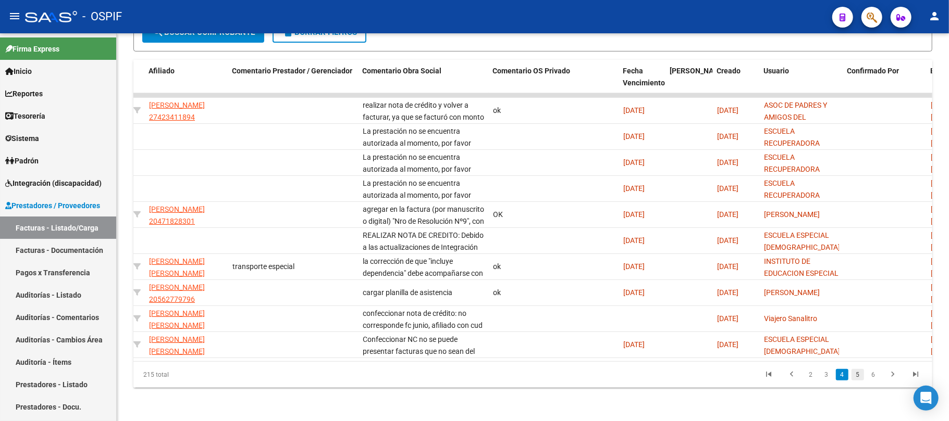
click at [857, 372] on link "5" at bounding box center [857, 374] width 13 height 11
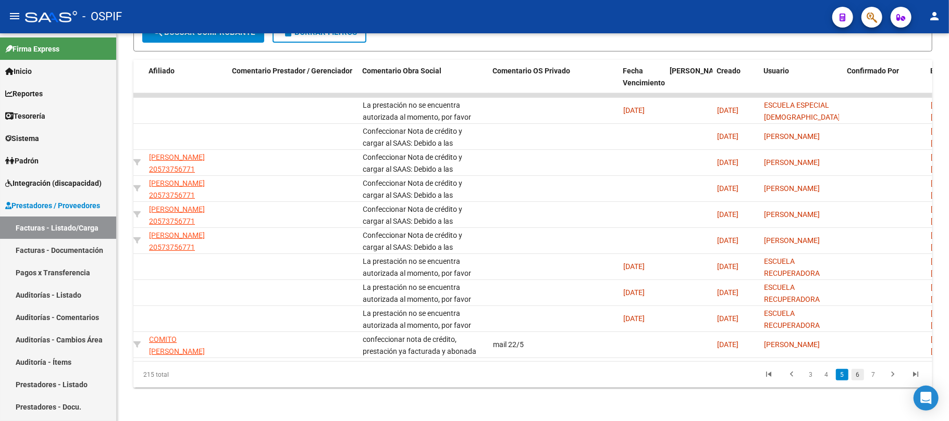
click at [859, 378] on link "6" at bounding box center [857, 374] width 13 height 11
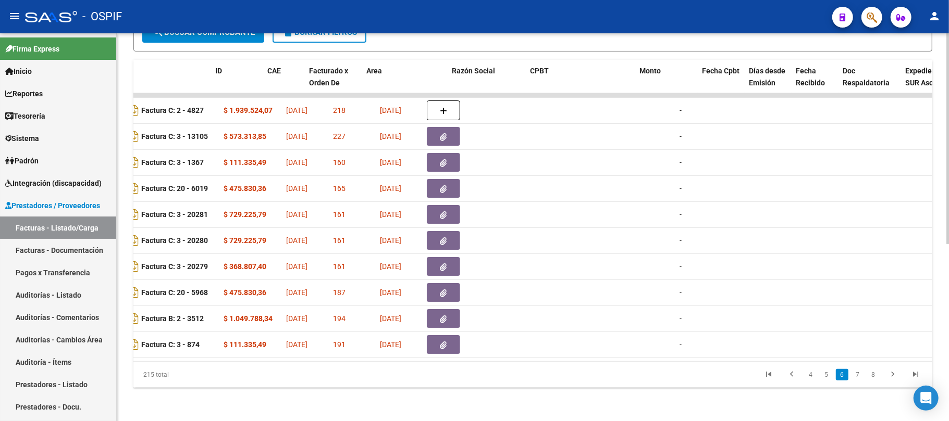
scroll to position [0, 0]
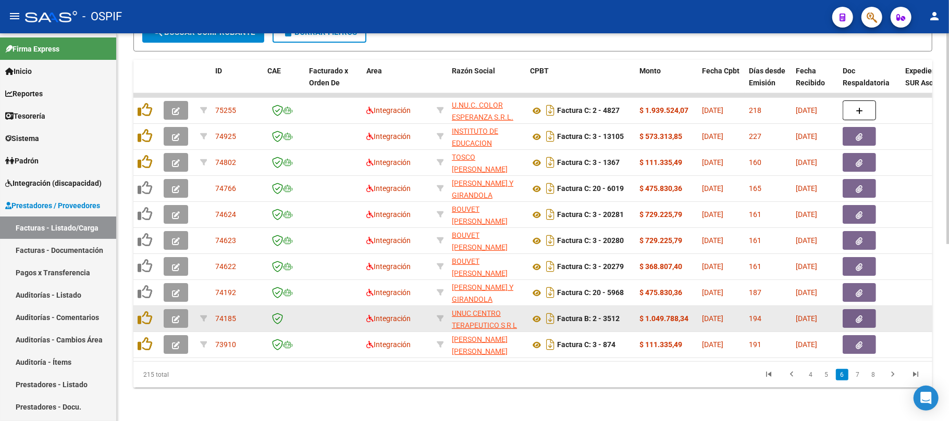
click at [848, 309] on button "button" at bounding box center [858, 318] width 33 height 19
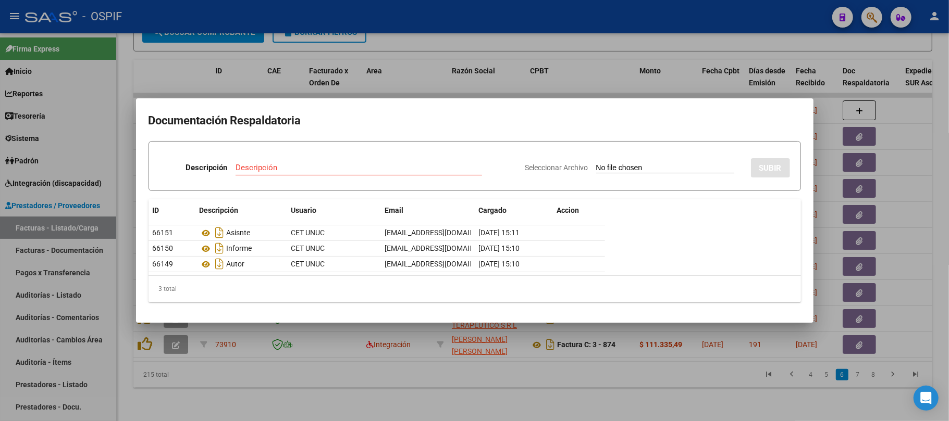
click at [328, 387] on div at bounding box center [474, 210] width 949 height 421
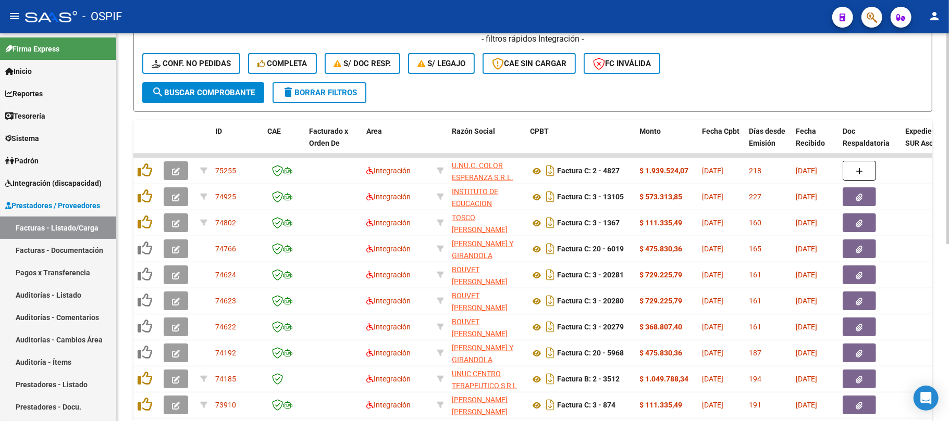
click at [318, 97] on button "delete Borrar Filtros" at bounding box center [319, 92] width 94 height 21
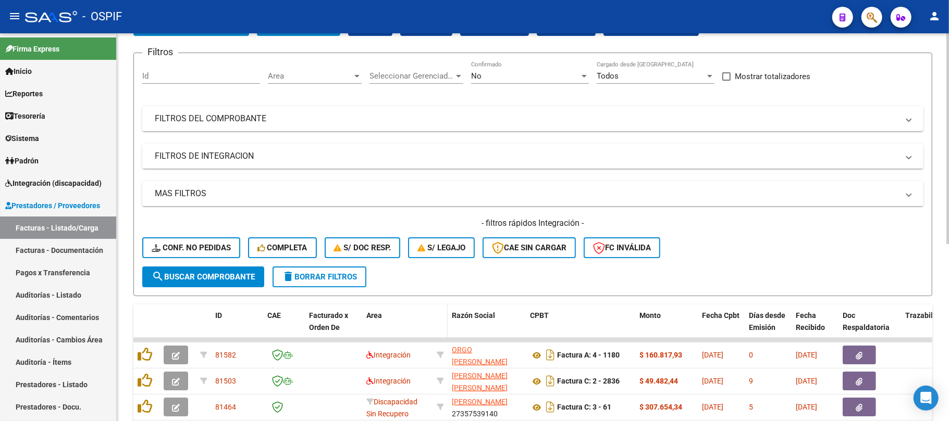
scroll to position [255, 0]
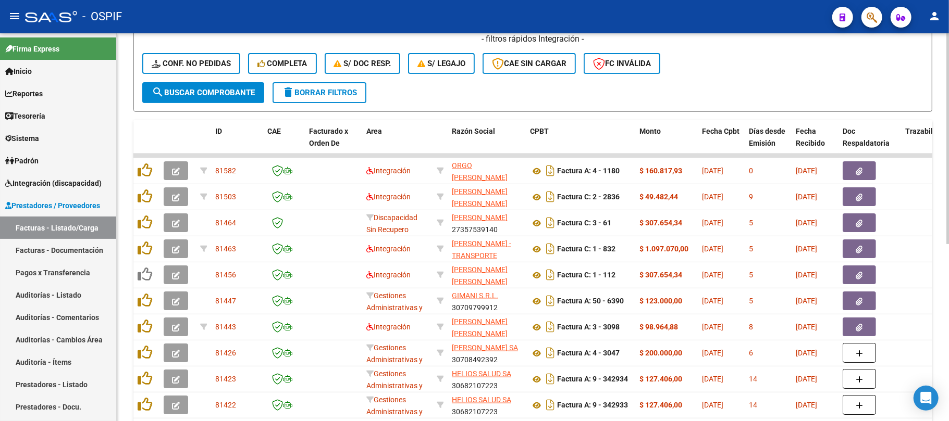
click at [296, 94] on span "delete Borrar Filtros" at bounding box center [319, 92] width 75 height 9
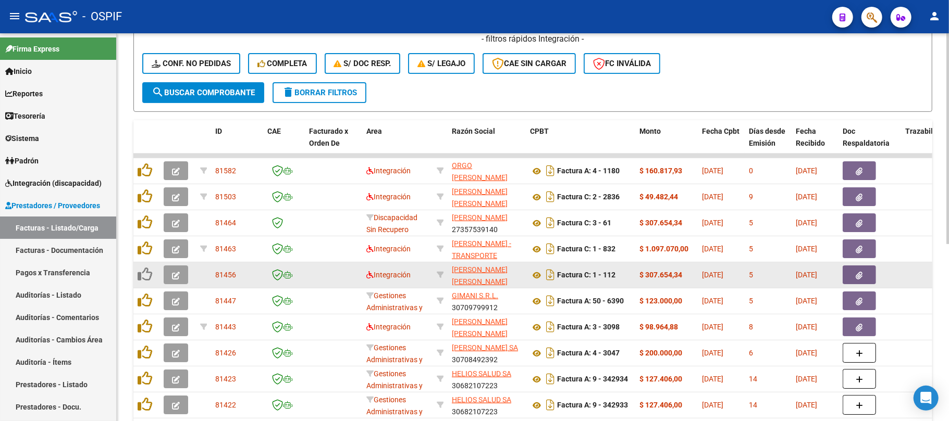
scroll to position [117, 0]
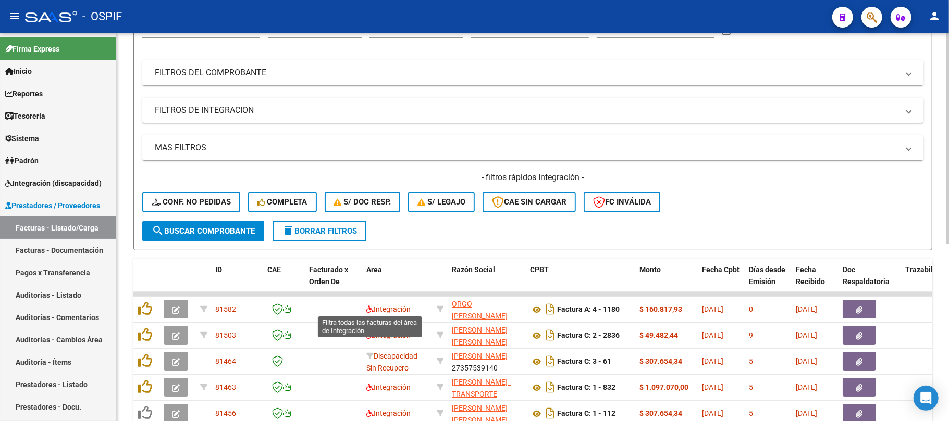
click at [368, 309] on icon at bounding box center [369, 309] width 7 height 7
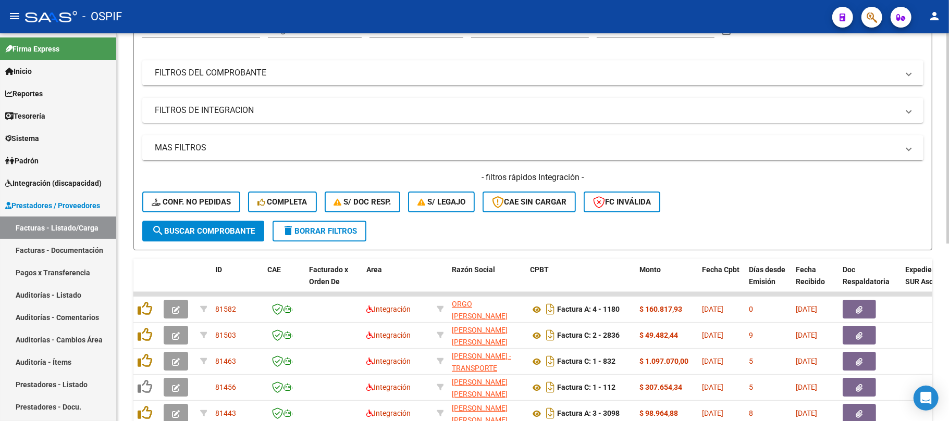
scroll to position [0, 0]
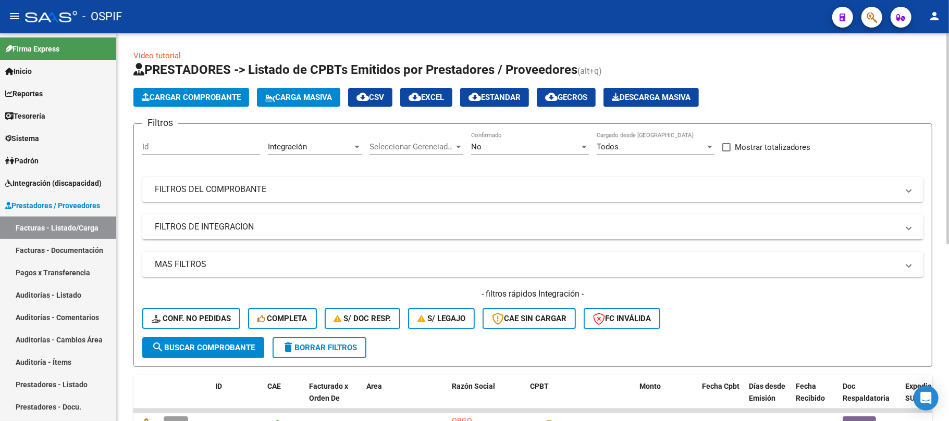
click at [337, 353] on button "delete Borrar Filtros" at bounding box center [319, 348] width 94 height 21
click at [408, 225] on mat-panel-title "FILTROS DE INTEGRACION" at bounding box center [526, 226] width 743 height 11
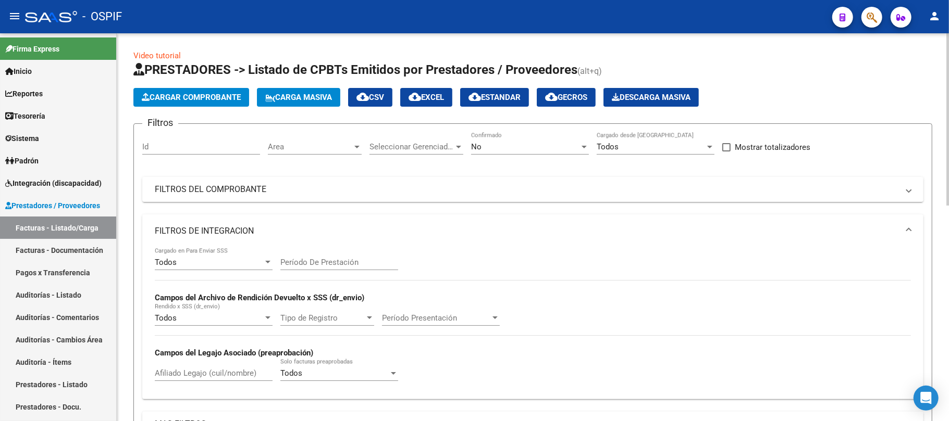
click at [370, 259] on input "Período De Prestación" at bounding box center [339, 262] width 118 height 9
click at [444, 98] on span "cloud_download EXCEL" at bounding box center [425, 97] width 35 height 9
click at [331, 264] on input "202509" at bounding box center [339, 262] width 118 height 9
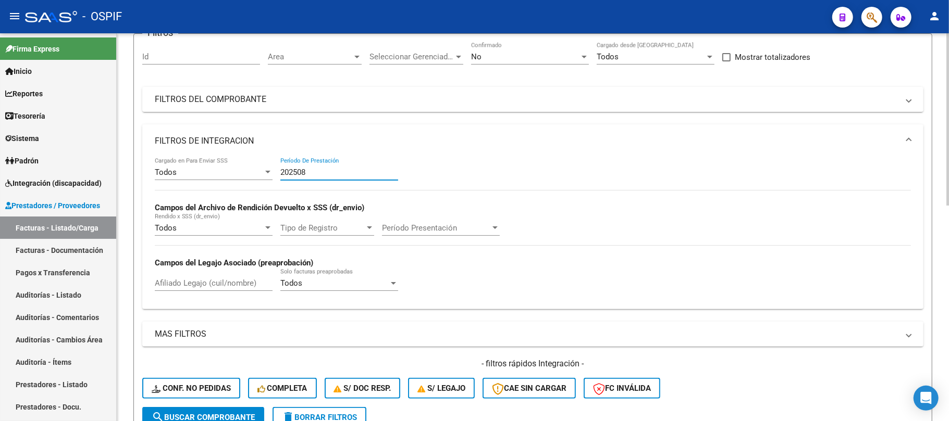
scroll to position [139, 0]
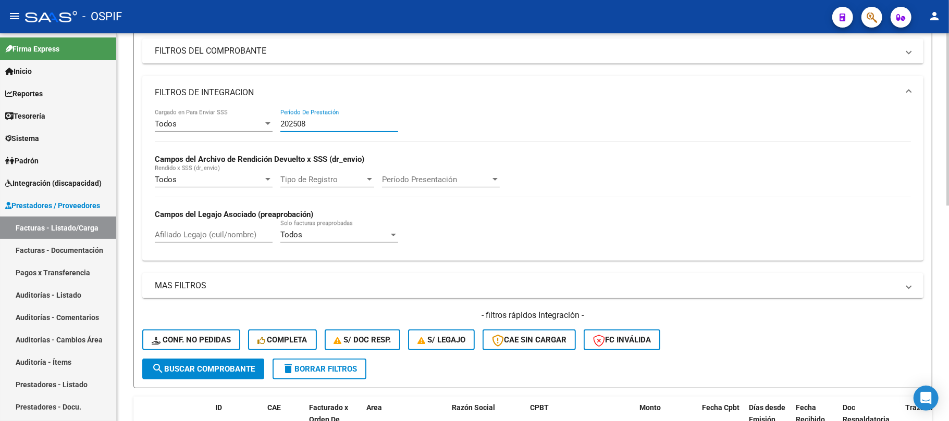
click at [244, 374] on button "search Buscar Comprobante" at bounding box center [203, 369] width 122 height 21
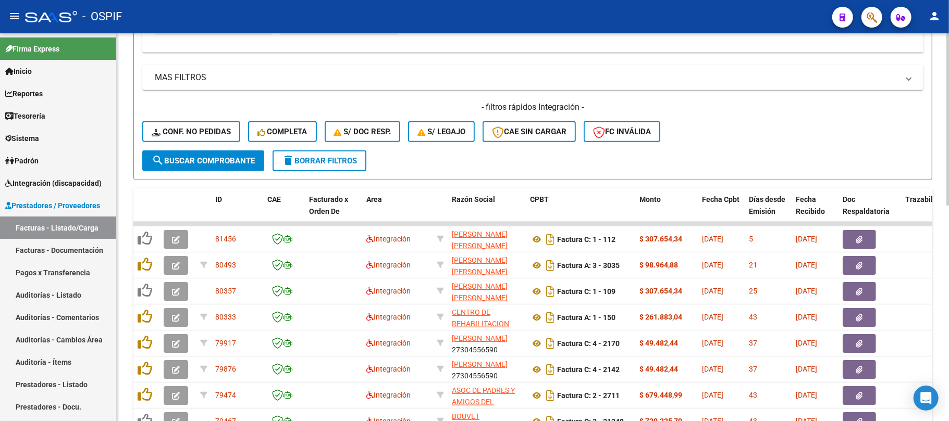
scroll to position [0, 0]
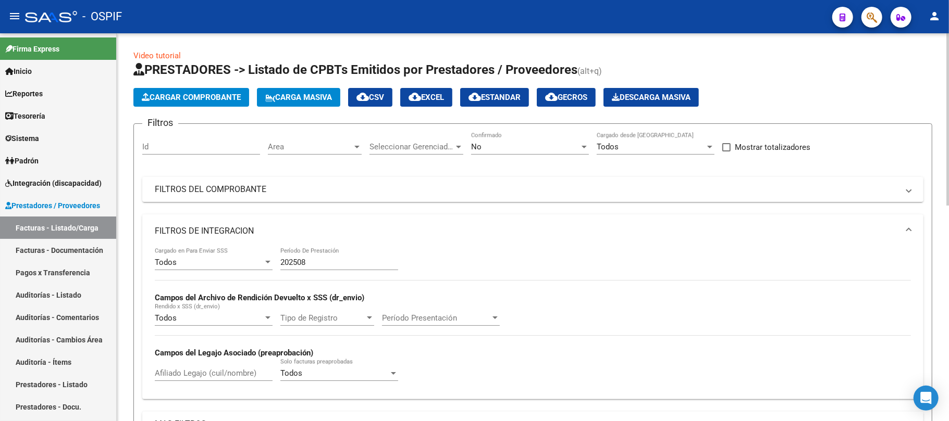
click at [441, 94] on span "cloud_download EXCEL" at bounding box center [425, 97] width 35 height 9
click at [349, 265] on input "202508" at bounding box center [339, 262] width 118 height 9
type input "202507"
click at [438, 100] on span "cloud_download EXCEL" at bounding box center [425, 97] width 35 height 9
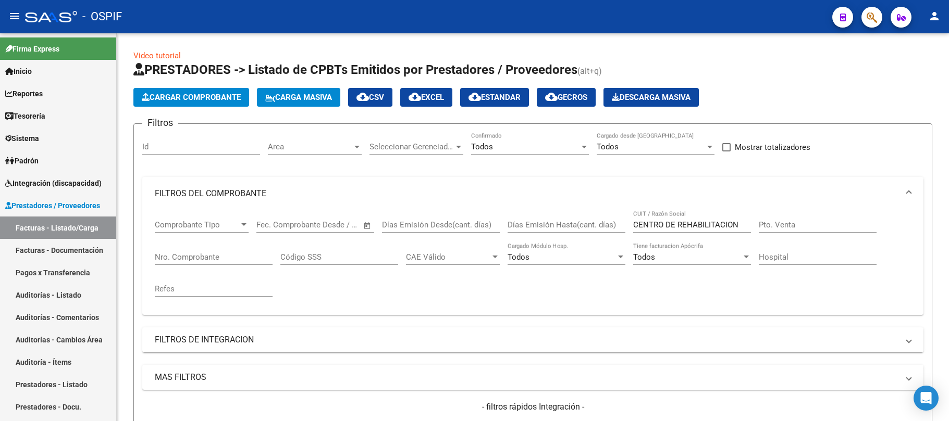
click at [214, 88] on button "Cargar Comprobante" at bounding box center [191, 97] width 116 height 19
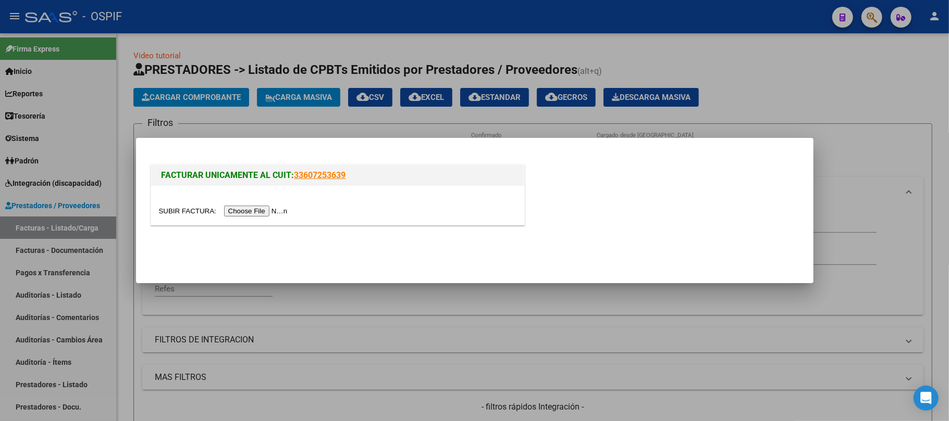
scroll to position [22, 0]
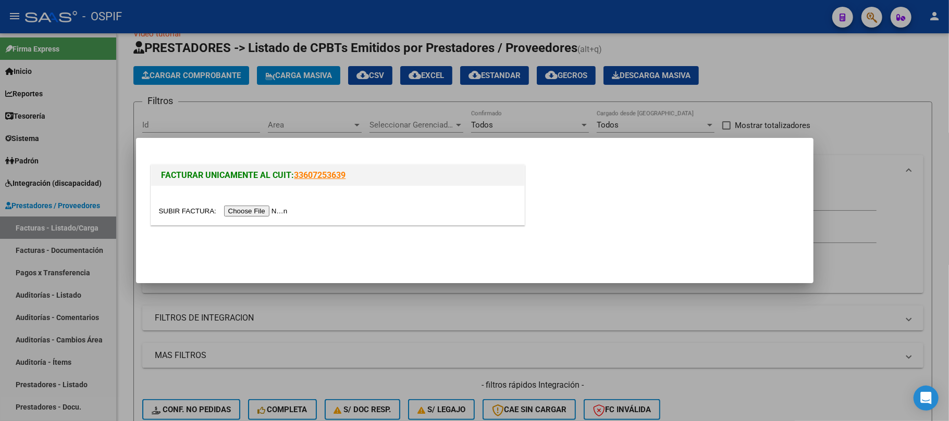
click at [286, 215] on input "file" at bounding box center [225, 211] width 132 height 11
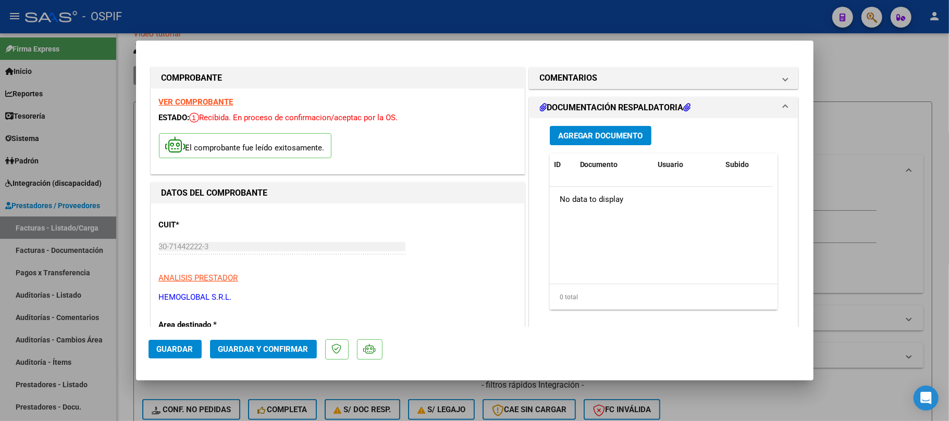
click at [179, 349] on span "Guardar" at bounding box center [175, 349] width 36 height 9
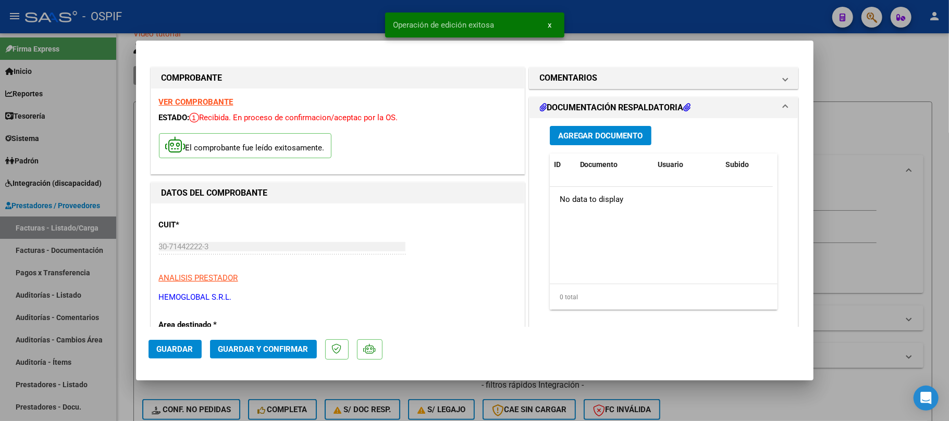
scroll to position [347, 0]
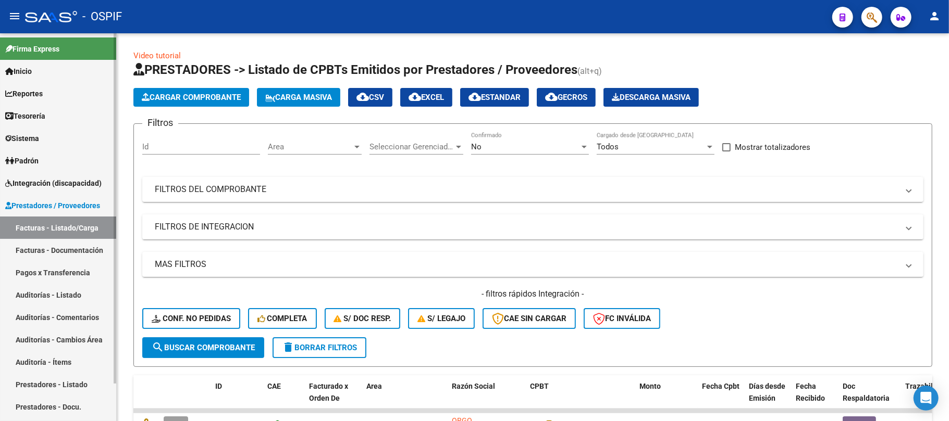
click at [41, 387] on link "Prestadores - Listado" at bounding box center [58, 385] width 116 height 22
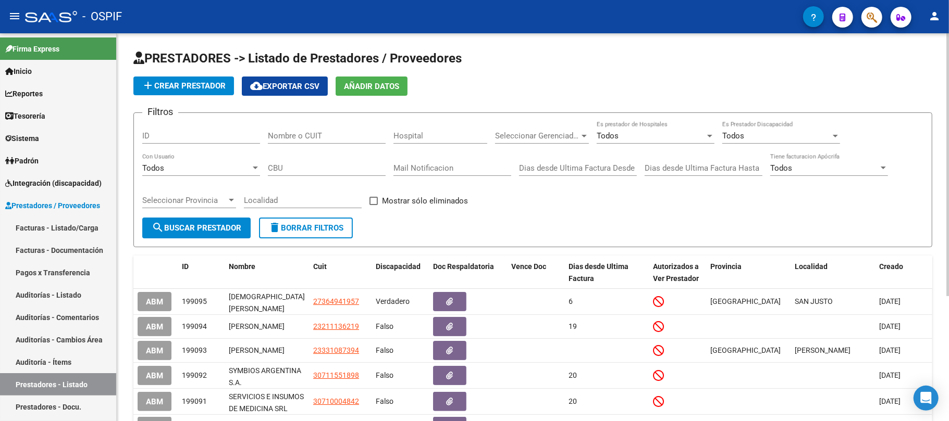
click at [290, 130] on div "Nombre o CUIT" at bounding box center [327, 132] width 118 height 22
paste input "27-21832118-1"
click at [318, 138] on input "27-21832118-1" at bounding box center [327, 135] width 118 height 9
click at [280, 137] on input "27-218321181" at bounding box center [327, 135] width 118 height 9
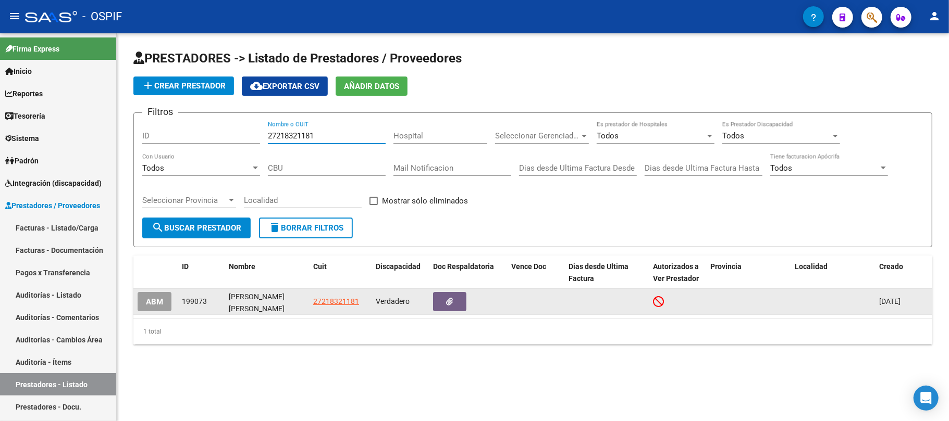
type input "27218321181"
click at [147, 297] on span "ABM" at bounding box center [154, 301] width 17 height 9
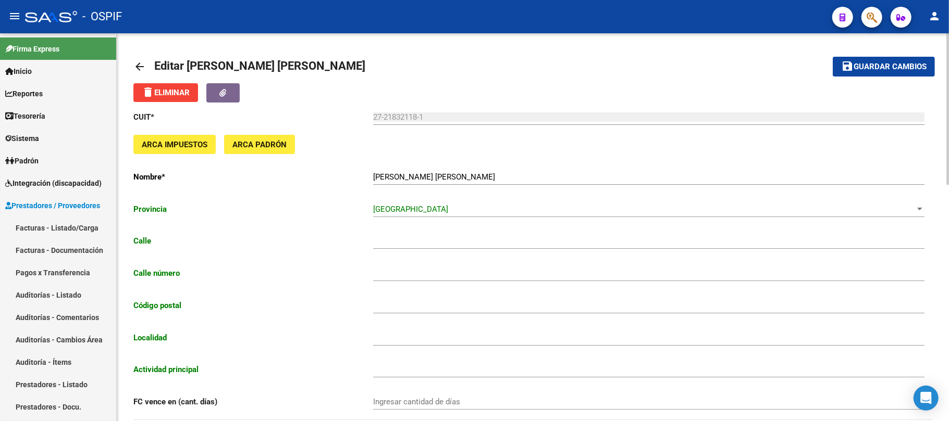
type input "SANTA FE"
type input "504"
type input "1842"
type input "MONTE GRANDE"
type input "869090"
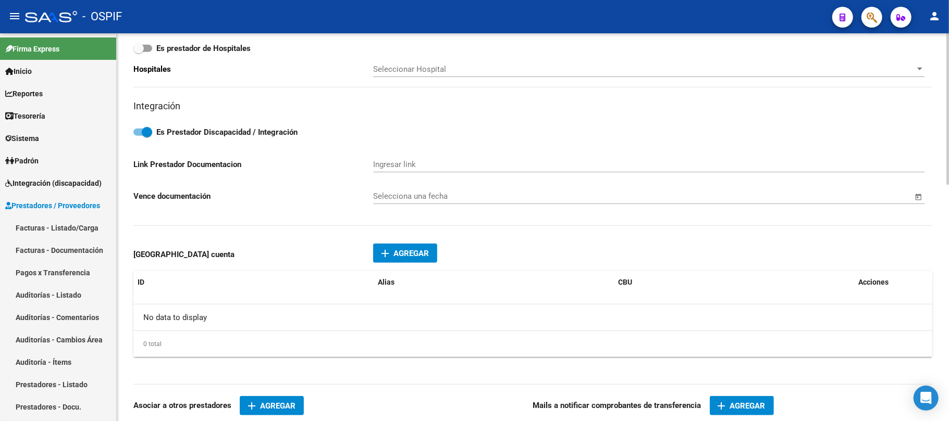
scroll to position [555, 0]
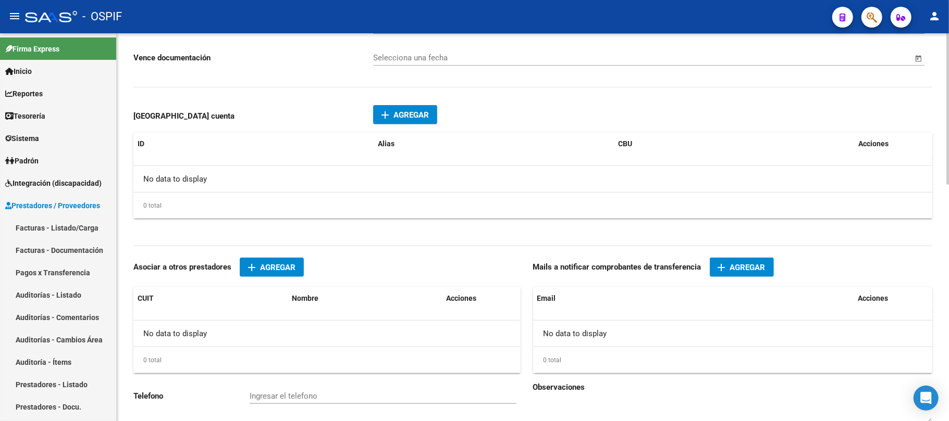
click at [769, 274] on button "add Agregar" at bounding box center [742, 267] width 64 height 19
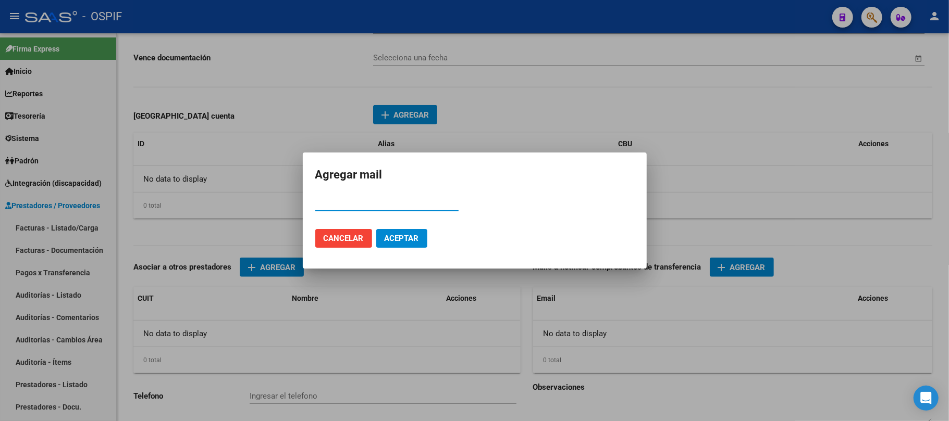
paste input "louzanmaria.fono@gmail.com"
type input "louzanmaria.fono@gmail.com"
click at [428, 237] on mat-dialog-actions "Cancelar Aceptar" at bounding box center [474, 238] width 319 height 35
drag, startPoint x: 420, startPoint y: 241, endPoint x: 428, endPoint y: 242, distance: 8.4
click at [419, 242] on button "Aceptar" at bounding box center [401, 238] width 51 height 19
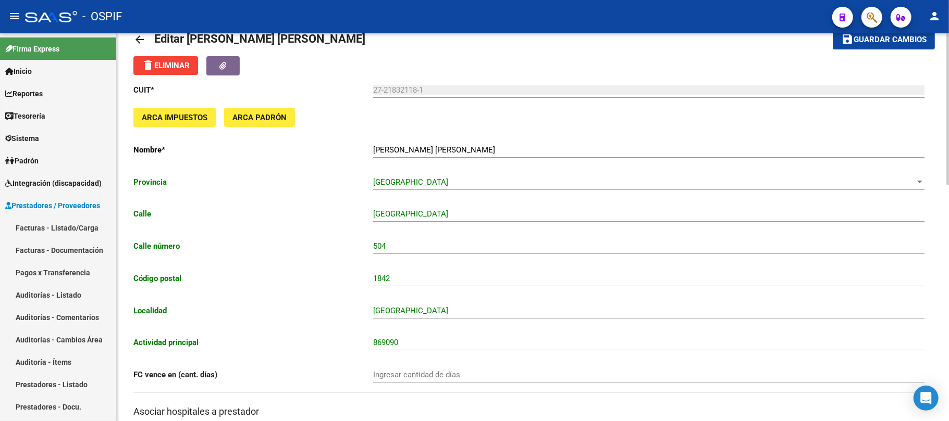
scroll to position [0, 0]
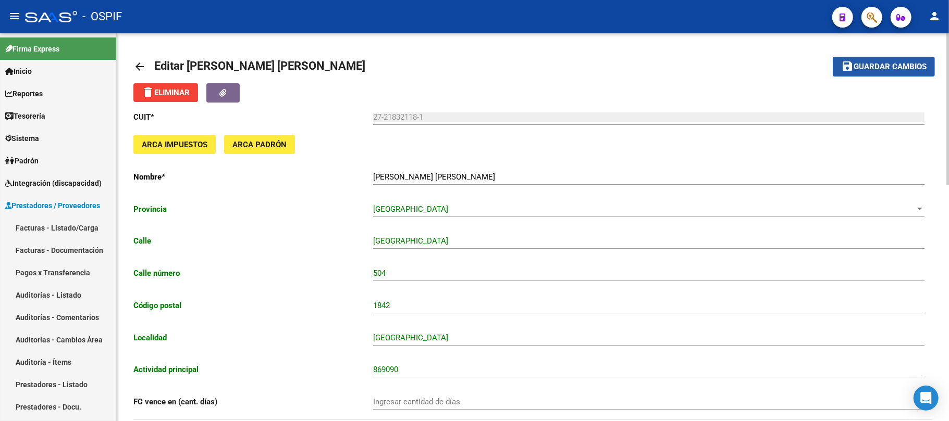
click at [866, 63] on span "Guardar cambios" at bounding box center [889, 67] width 73 height 9
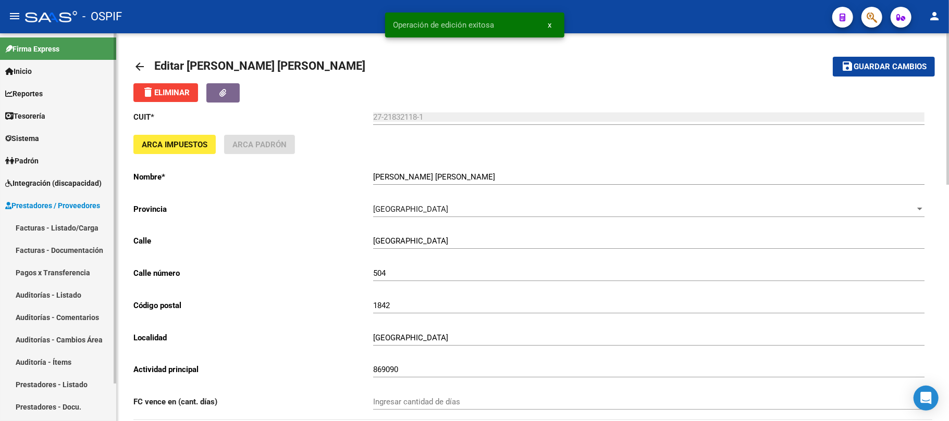
click at [51, 136] on link "Sistema" at bounding box center [58, 138] width 116 height 22
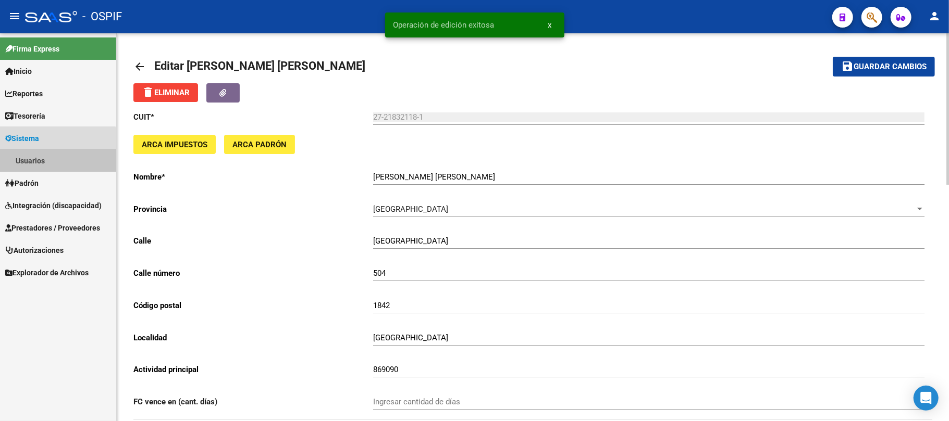
click at [47, 159] on link "Usuarios" at bounding box center [58, 161] width 116 height 22
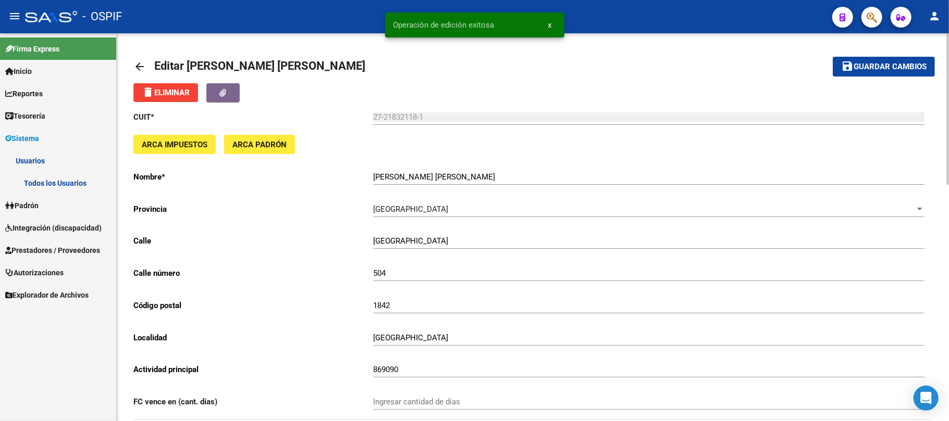
click at [43, 178] on link "Todos los Usuarios" at bounding box center [58, 183] width 116 height 22
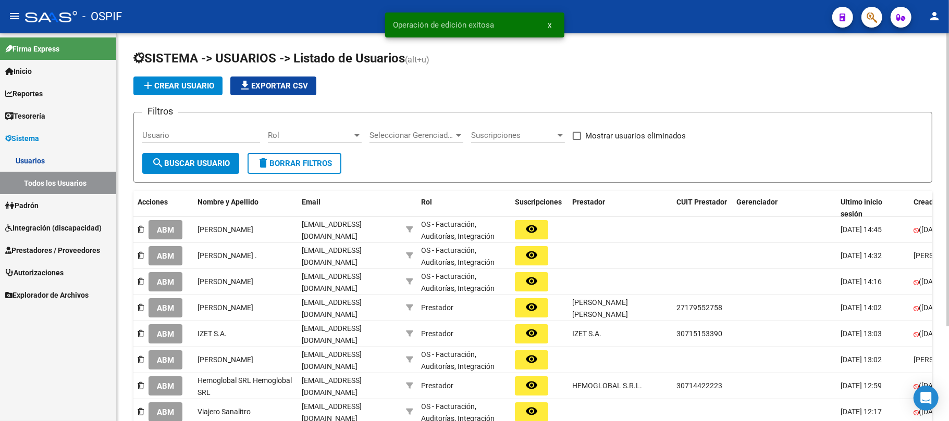
click at [173, 88] on span "add Crear Usuario" at bounding box center [178, 85] width 72 height 9
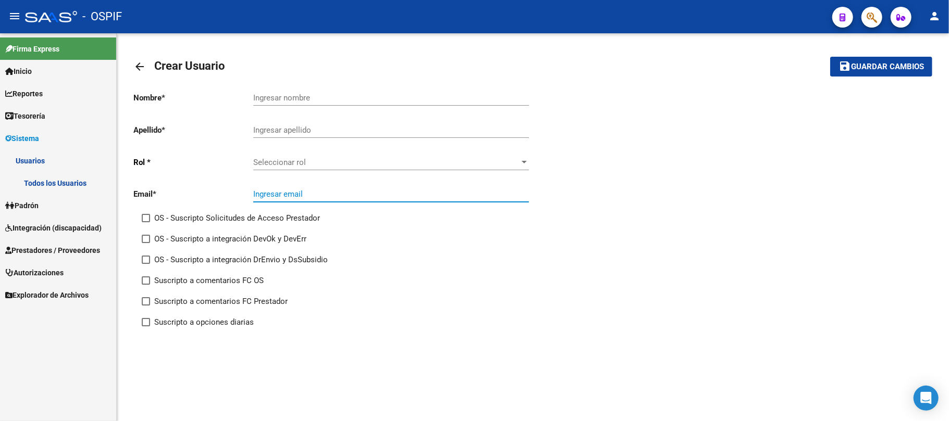
click at [300, 196] on input "Ingresar email" at bounding box center [391, 194] width 276 height 9
paste input "louzanmaria.fono@gmail.com"
type input "louzanmaria.fono@gmail.com"
click at [320, 165] on span "Seleccionar rol" at bounding box center [386, 162] width 266 height 9
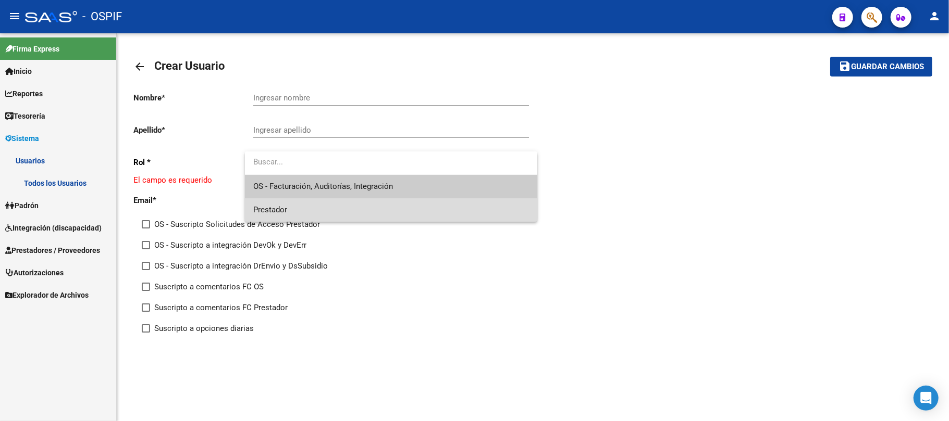
click at [324, 203] on span "Prestador" at bounding box center [391, 209] width 276 height 23
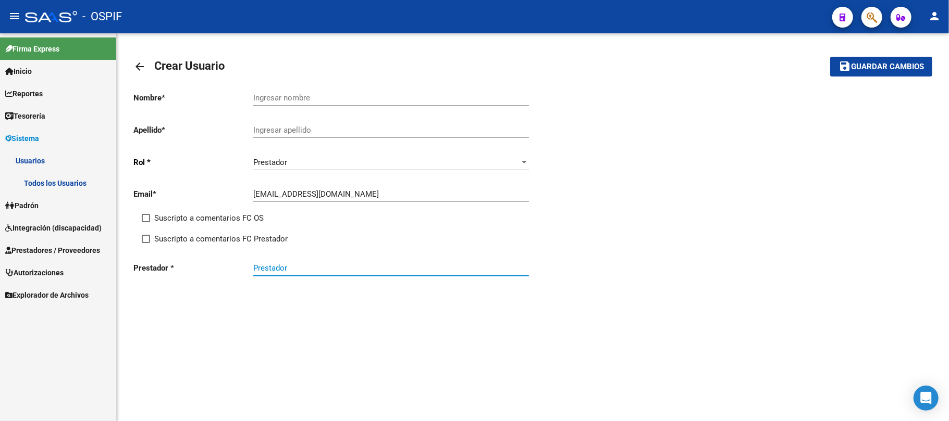
click at [313, 264] on input "Prestador" at bounding box center [391, 268] width 276 height 9
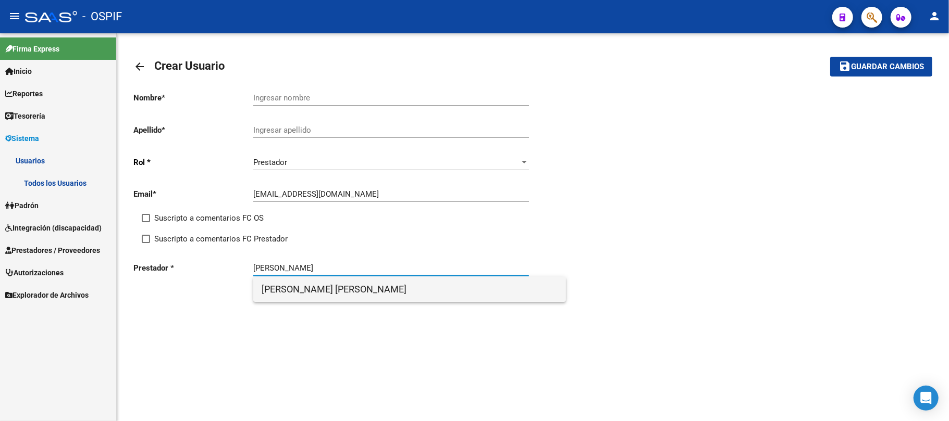
click at [314, 290] on span "LOUZAN MARIA JOSE" at bounding box center [410, 289] width 296 height 25
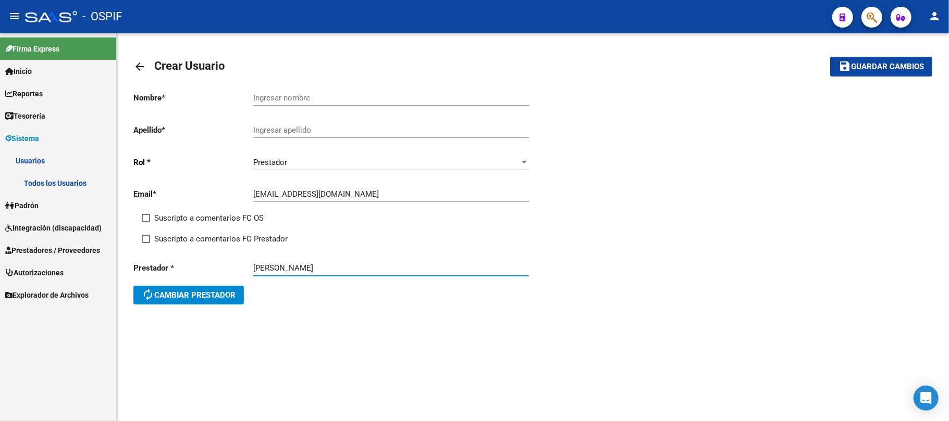
type input "LOUZAN MARIA JOSE"
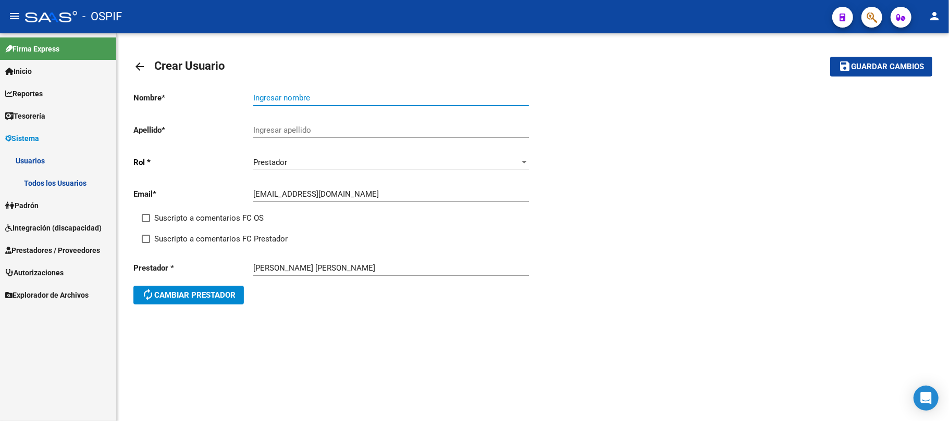
click at [373, 95] on input "Ingresar nombre" at bounding box center [391, 97] width 276 height 9
type input "LOUZAN"
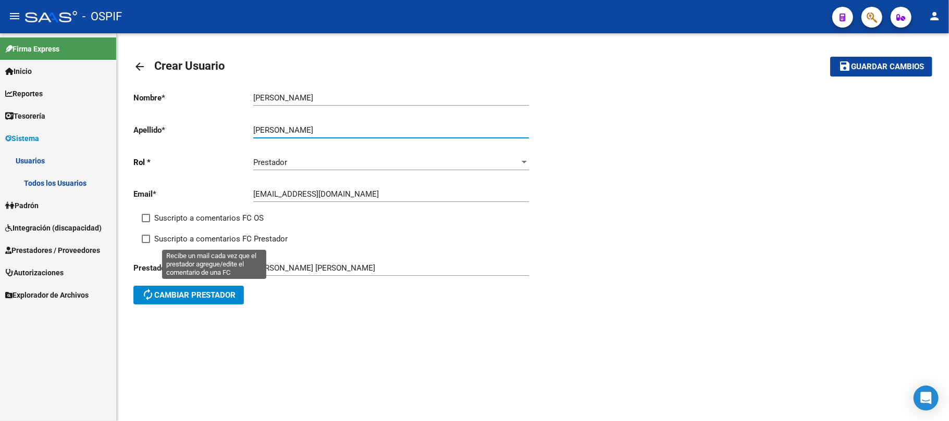
type input "MARIA JOSE"
click at [268, 238] on span "Suscripto a comentarios FC Prestador" at bounding box center [220, 239] width 133 height 13
click at [146, 243] on input "Suscripto a comentarios FC Prestador" at bounding box center [145, 243] width 1 height 1
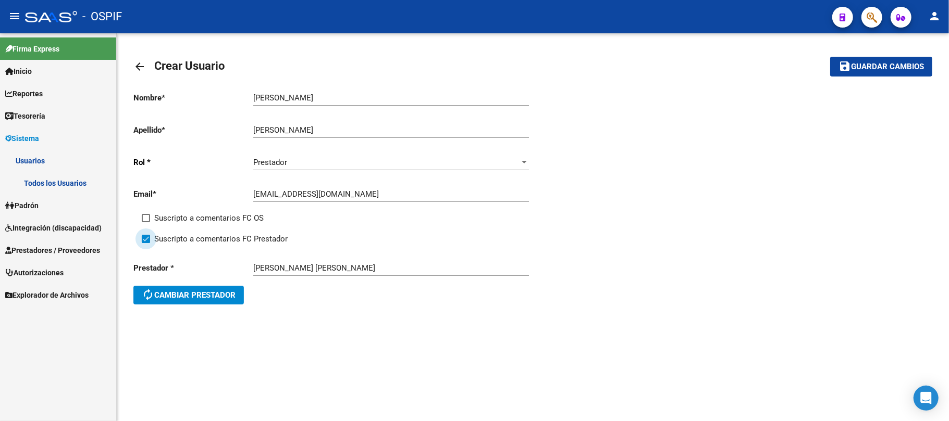
click at [244, 233] on span "Suscripto a comentarios FC Prestador" at bounding box center [220, 239] width 133 height 13
click at [146, 243] on input "Suscripto a comentarios FC Prestador" at bounding box center [145, 243] width 1 height 1
checkbox input "false"
click at [214, 225] on span "Suscripto a comentarios FC OS" at bounding box center [208, 218] width 109 height 13
click at [146, 223] on input "Suscripto a comentarios FC OS" at bounding box center [145, 222] width 1 height 1
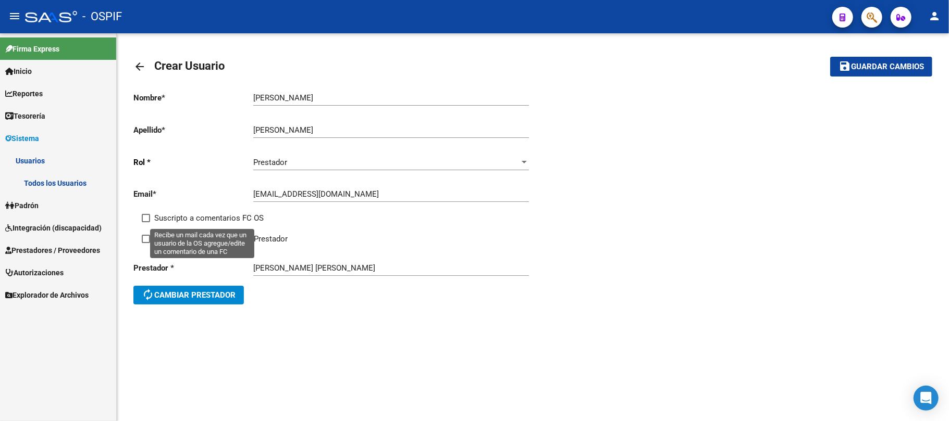
checkbox input "true"
click at [918, 60] on button "save Guardar cambios" at bounding box center [881, 66] width 102 height 19
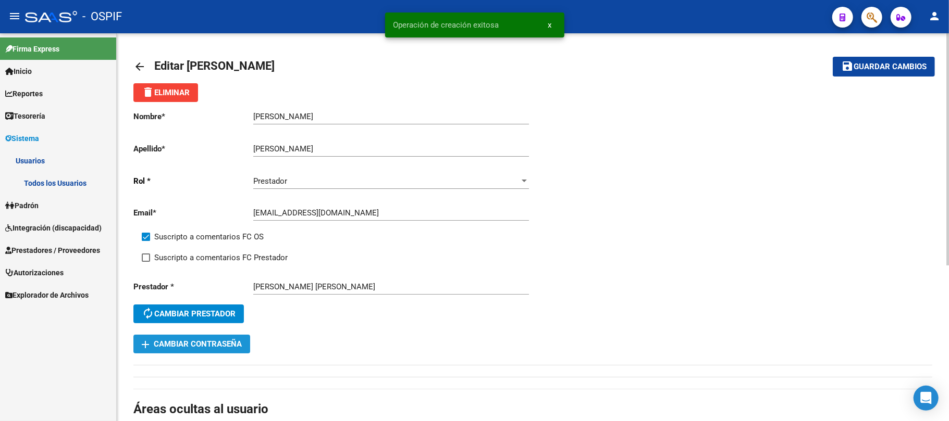
click at [223, 344] on span "add Cambiar Contraseña" at bounding box center [192, 344] width 100 height 9
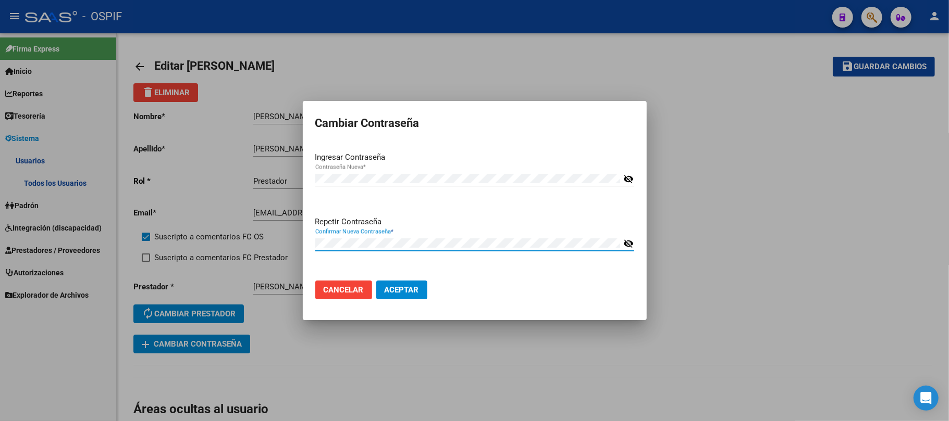
click at [376, 281] on button "Aceptar" at bounding box center [401, 290] width 51 height 19
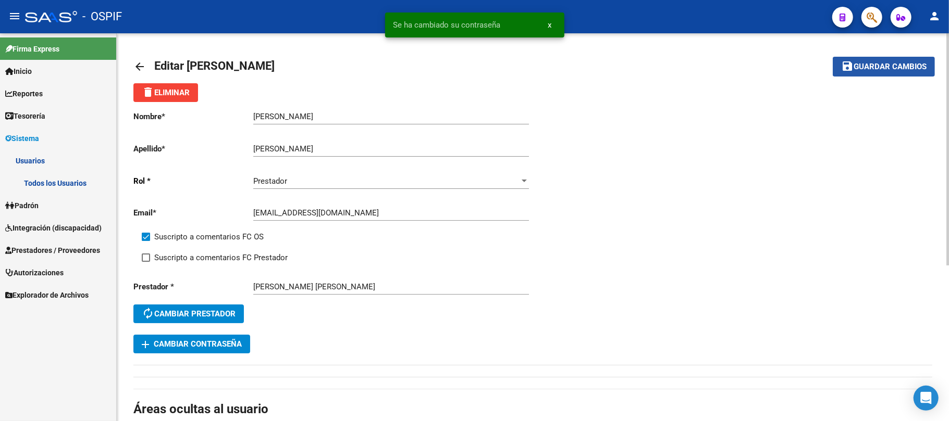
click at [878, 64] on span "Guardar cambios" at bounding box center [889, 67] width 73 height 9
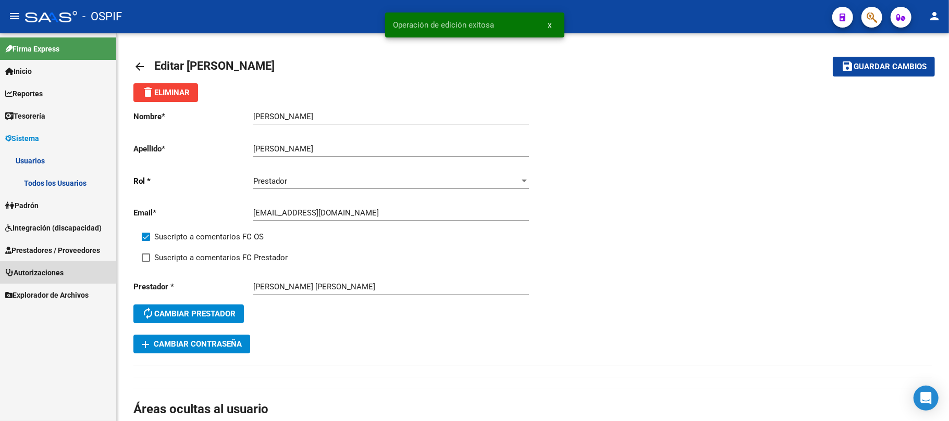
click at [45, 263] on link "Autorizaciones" at bounding box center [58, 273] width 116 height 22
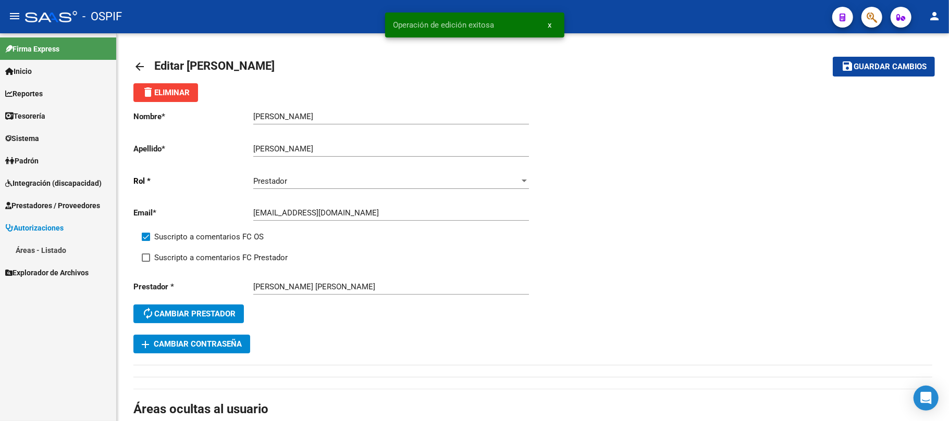
click at [32, 201] on span "Prestadores / Proveedores" at bounding box center [52, 205] width 95 height 11
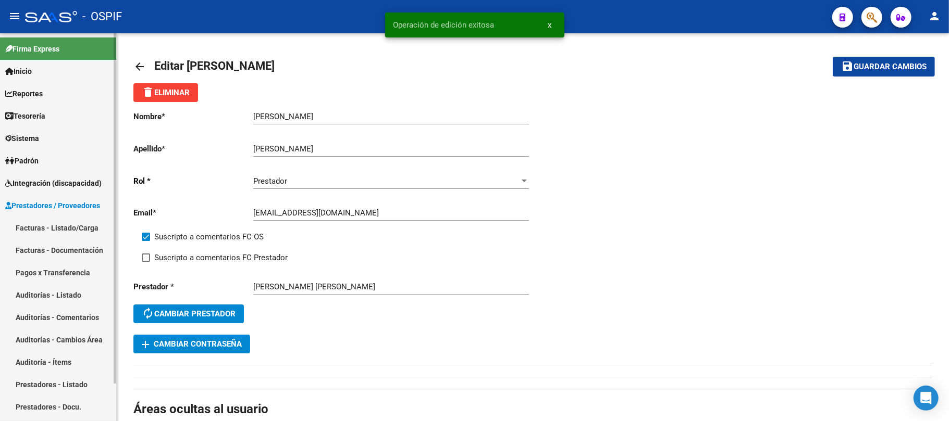
click at [43, 227] on link "Facturas - Listado/Carga" at bounding box center [58, 228] width 116 height 22
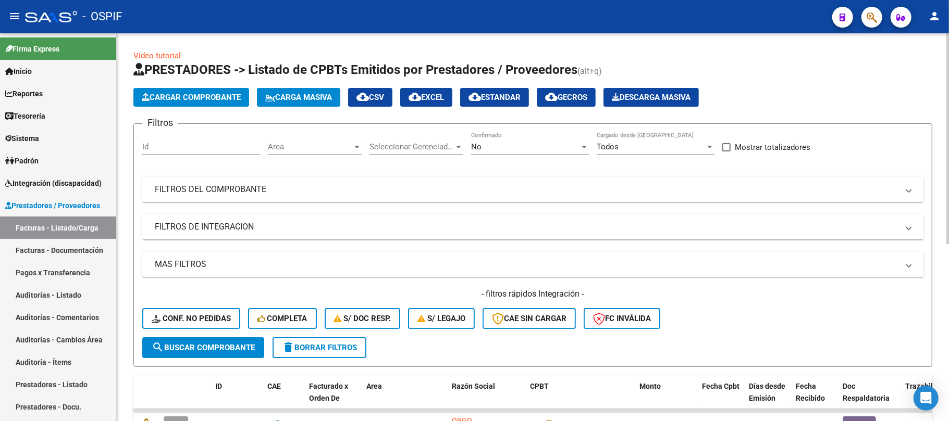
click at [305, 346] on span "delete Borrar Filtros" at bounding box center [319, 347] width 75 height 9
click at [142, 367] on div "Video tutorial PRESTADORES -> Listado de CPBTs Emitidos por Prestadores / Prove…" at bounding box center [532, 377] width 799 height 654
